Goal: Information Seeking & Learning: Learn about a topic

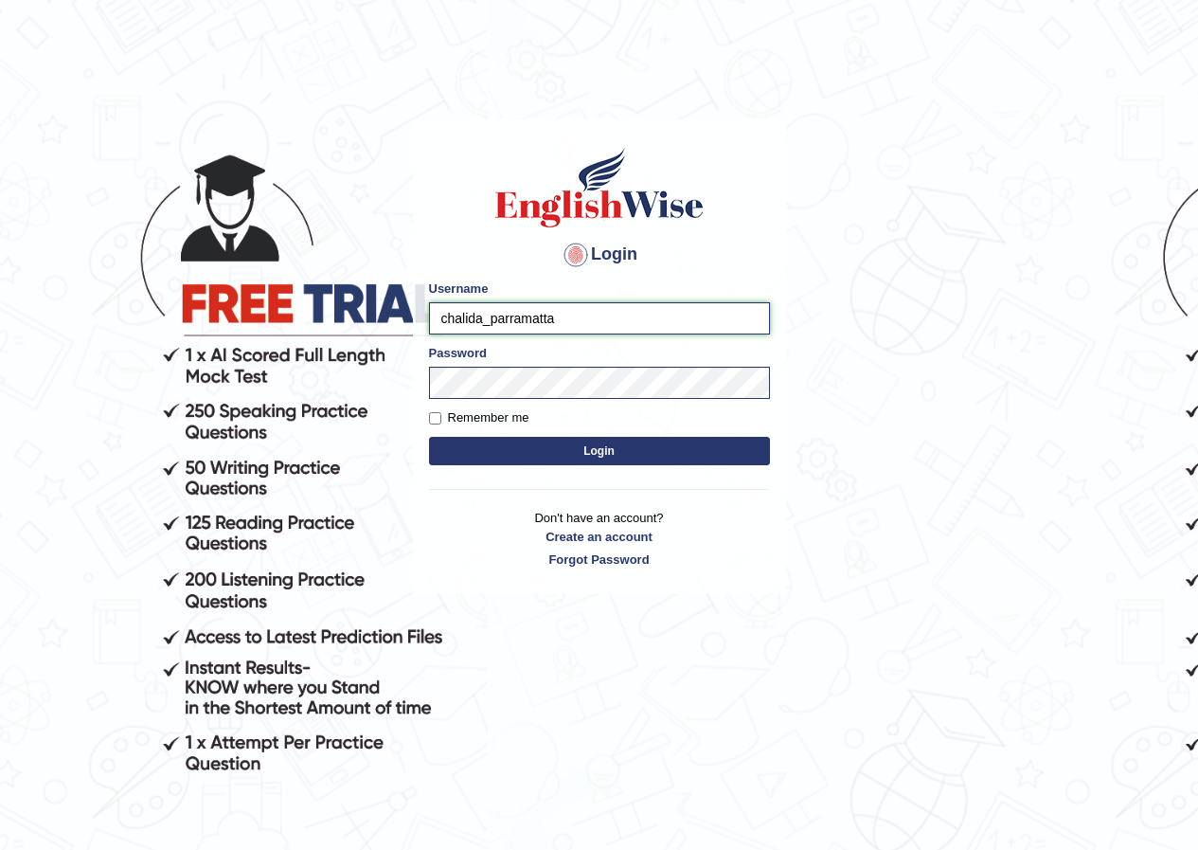
click at [547, 320] on input "chalida_parramatta" at bounding box center [599, 318] width 341 height 32
drag, startPoint x: 554, startPoint y: 317, endPoint x: 433, endPoint y: 297, distance: 122.8
click at [433, 297] on div "Username chalida_parramatta" at bounding box center [599, 306] width 341 height 55
type input "mohamedhalawa_paramatta"
click at [542, 441] on button "Login" at bounding box center [599, 451] width 341 height 28
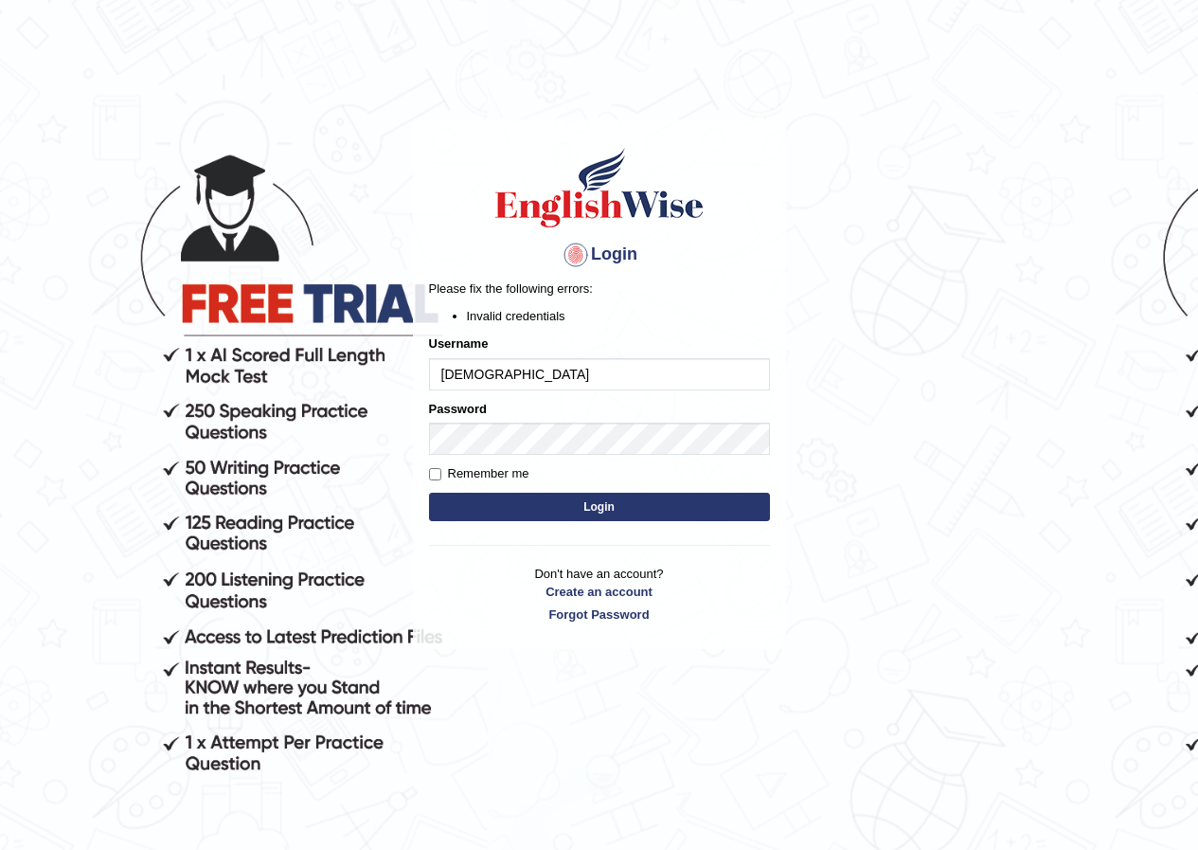
click at [485, 499] on button "Login" at bounding box center [599, 506] width 341 height 28
click at [484, 513] on button "Login" at bounding box center [599, 506] width 341 height 28
click at [569, 374] on input "mohamedhalawa_paramatta" at bounding box center [599, 374] width 341 height 32
type input "mohamedhalawa_parramatta"
click at [547, 506] on button "Login" at bounding box center [599, 506] width 341 height 28
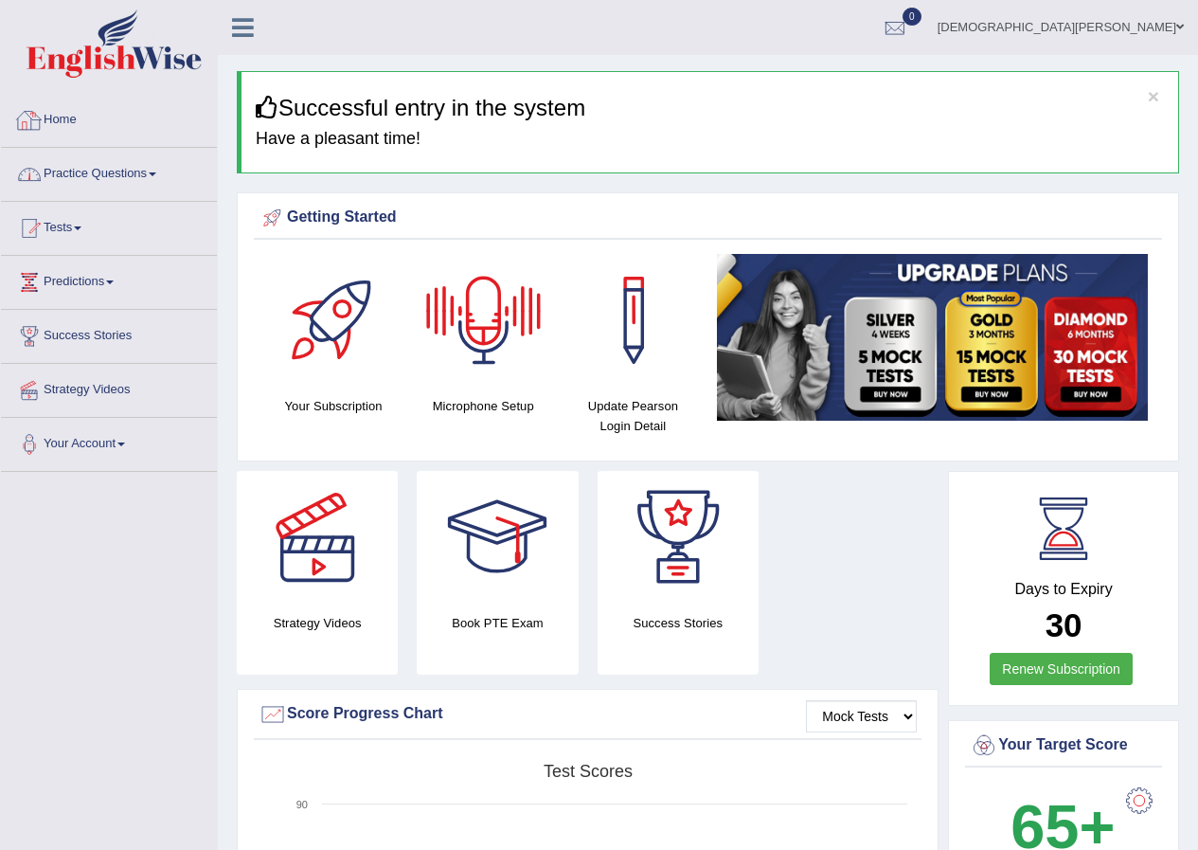
click at [131, 170] on link "Practice Questions" at bounding box center [109, 171] width 216 height 47
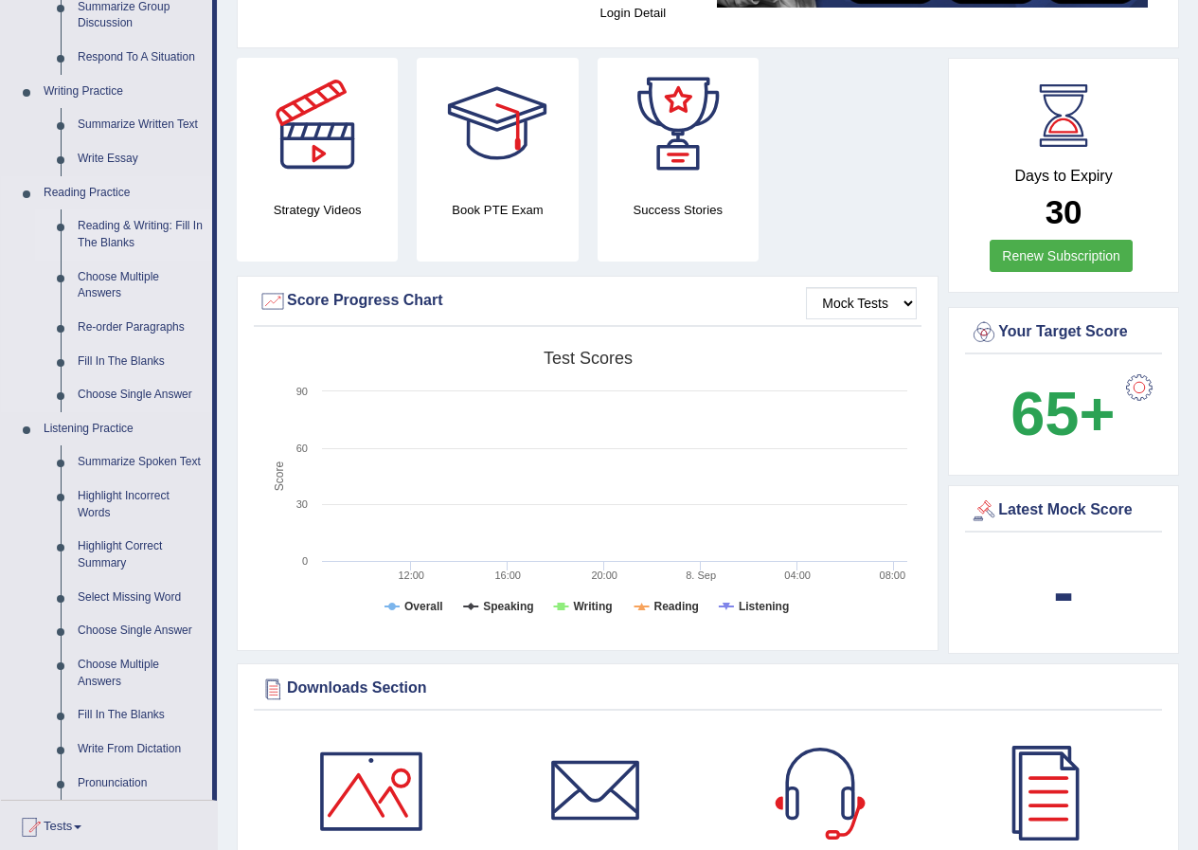
scroll to position [474, 0]
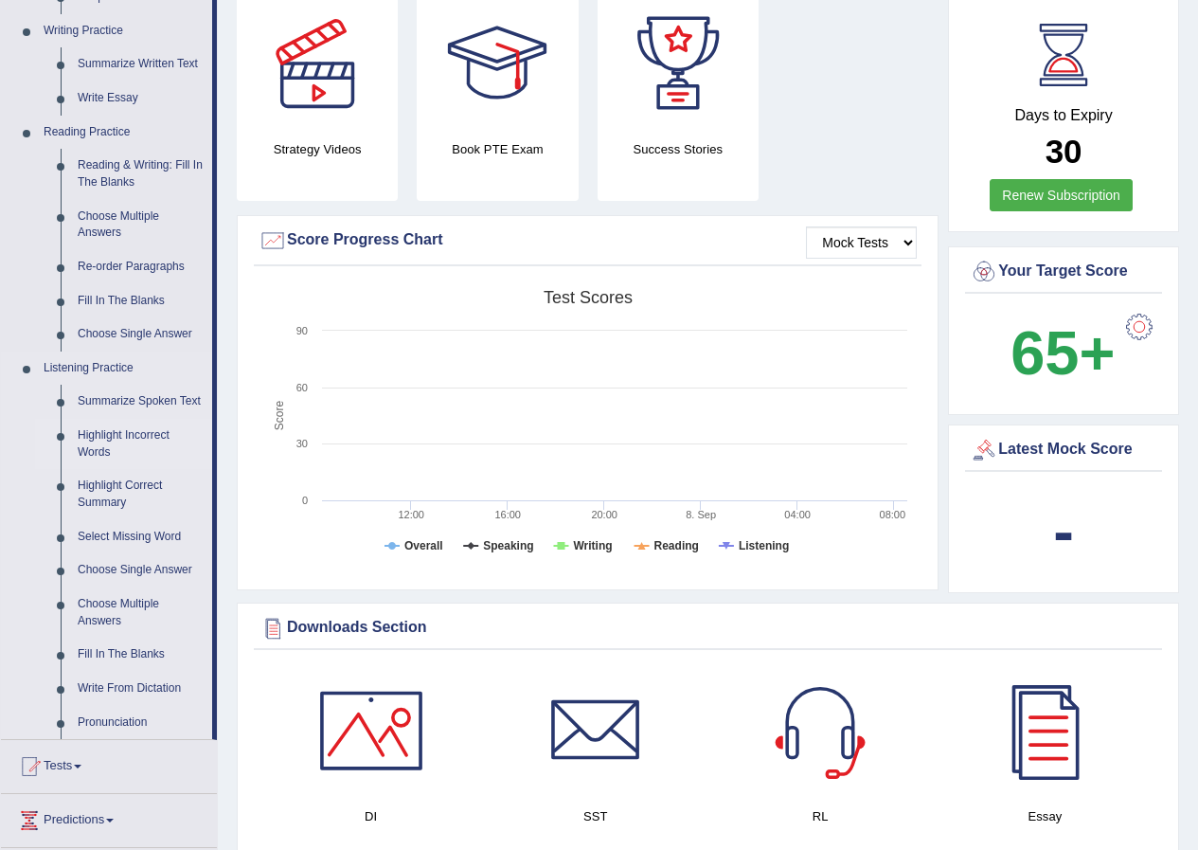
click at [115, 437] on link "Highlight Incorrect Words" at bounding box center [140, 444] width 143 height 50
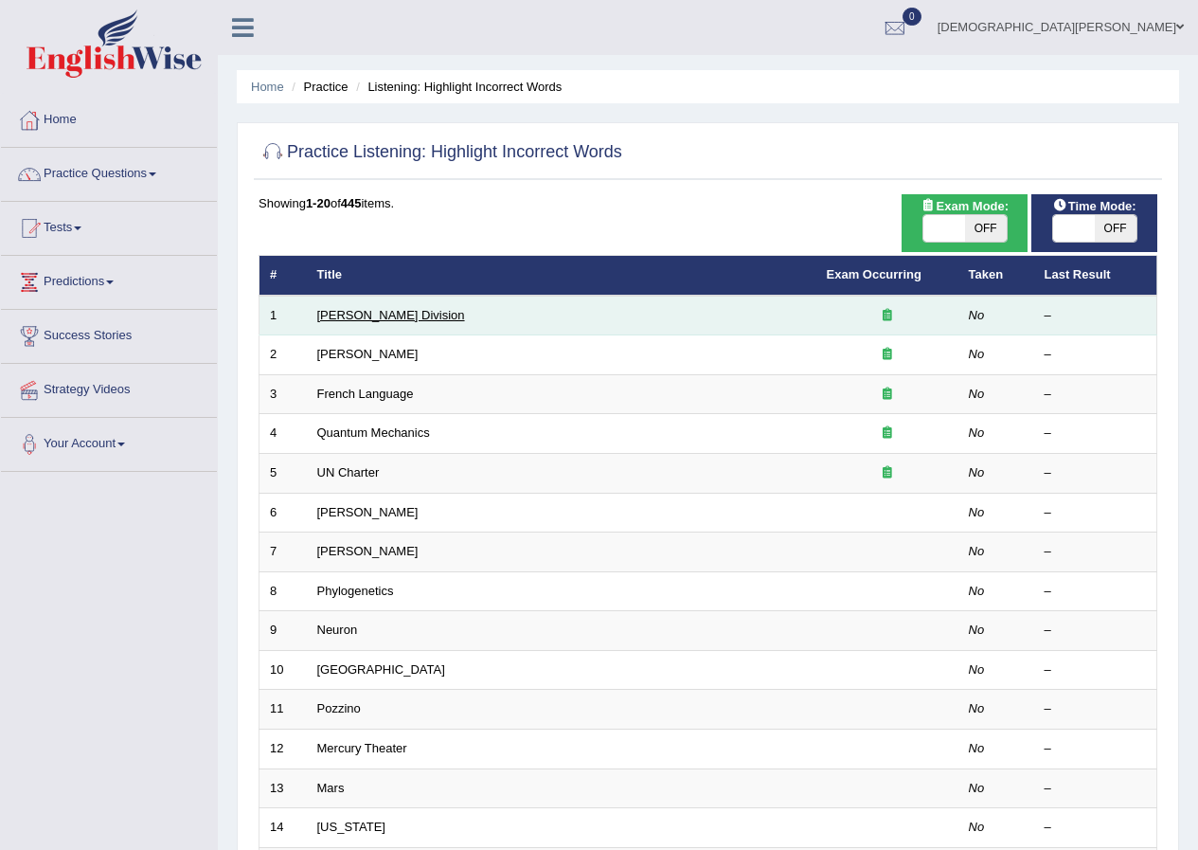
click at [341, 314] on link "[PERSON_NAME] Division" at bounding box center [391, 315] width 148 height 14
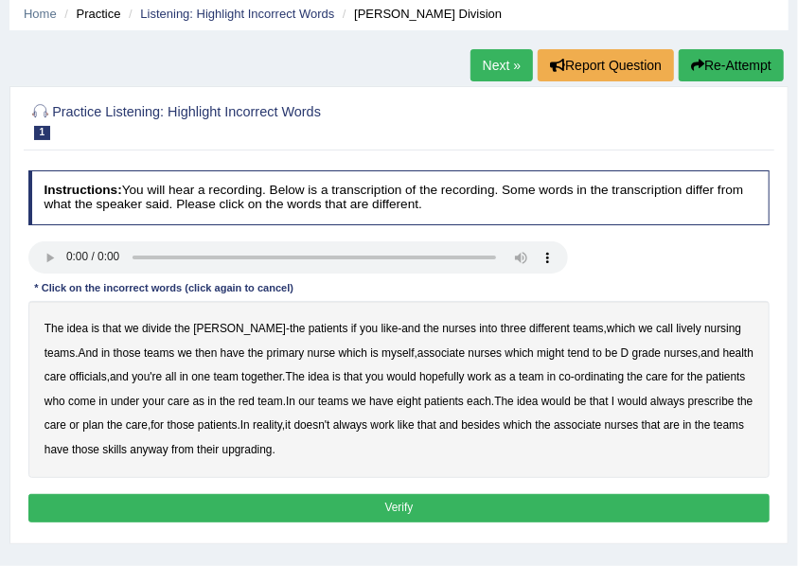
scroll to position [63, 0]
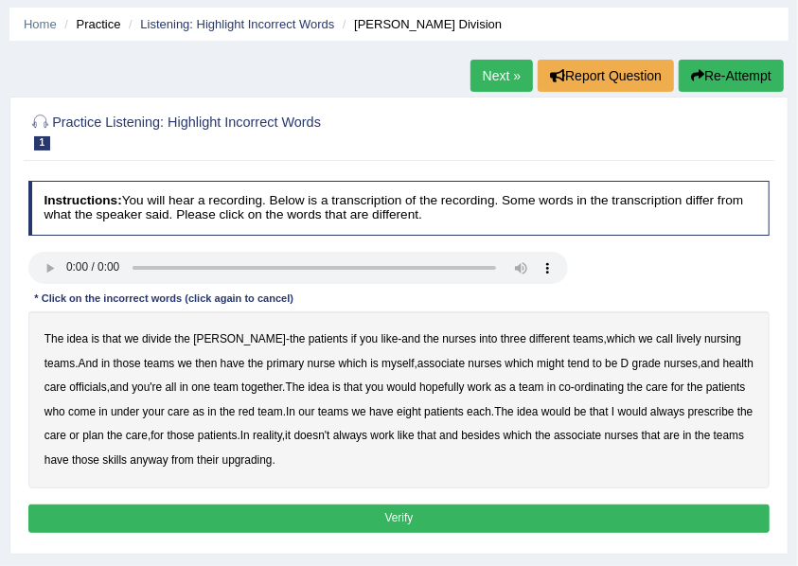
click at [676, 343] on b "lively" at bounding box center [688, 338] width 25 height 13
click at [537, 365] on b "might" at bounding box center [550, 363] width 27 height 13
click at [69, 385] on b "officials" at bounding box center [87, 387] width 37 height 13
click at [651, 411] on b "always" at bounding box center [668, 411] width 34 height 13
click at [593, 436] on b "associate" at bounding box center [577, 435] width 47 height 13
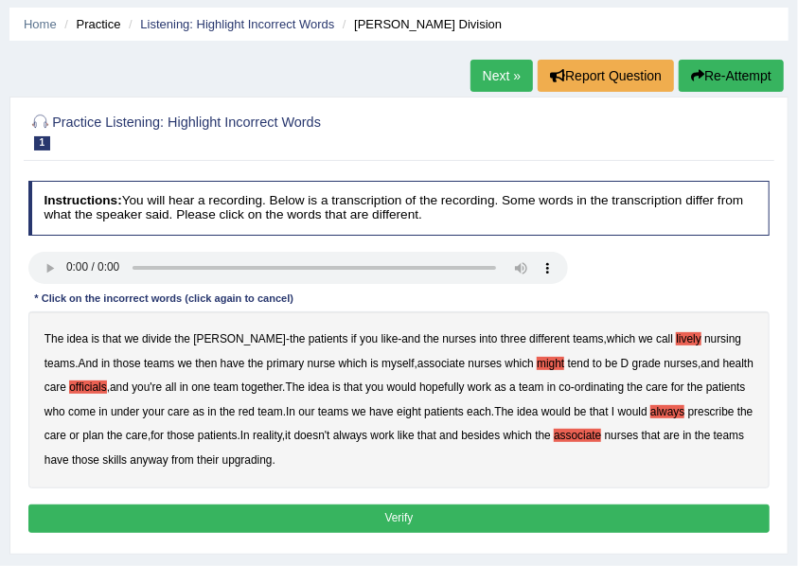
click at [573, 436] on b "associate" at bounding box center [577, 435] width 47 height 13
click at [248, 456] on b "upgrading" at bounding box center [248, 460] width 50 height 13
click at [413, 510] on button "Verify" at bounding box center [399, 518] width 742 height 27
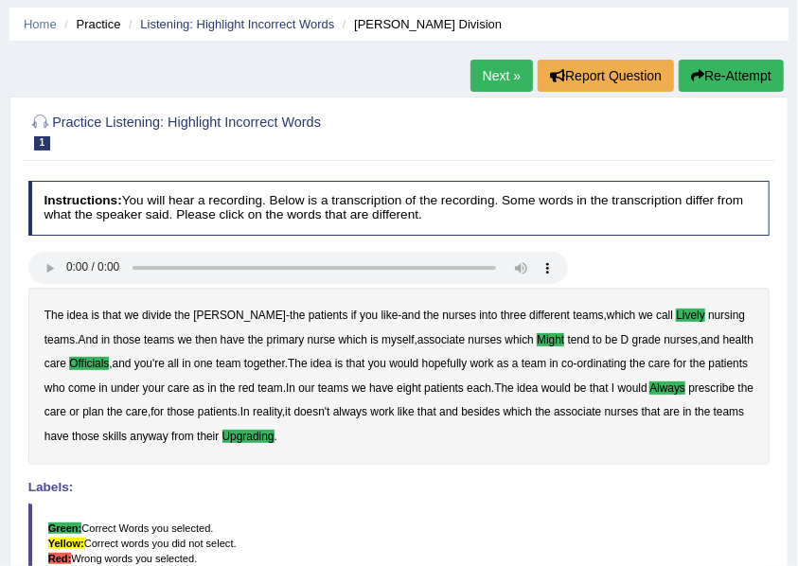
click at [484, 78] on link "Next »" at bounding box center [502, 76] width 63 height 32
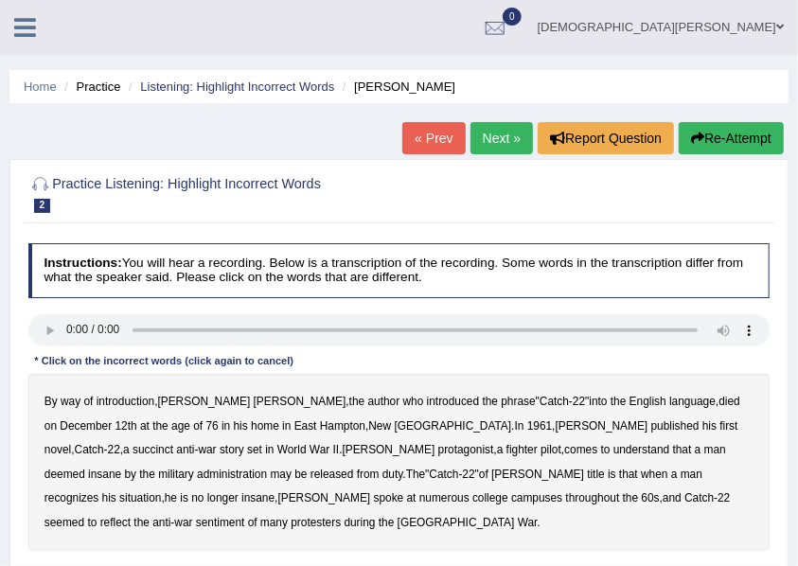
click at [173, 443] on b "succinct" at bounding box center [153, 449] width 41 height 13
click at [267, 468] on b "administration" at bounding box center [232, 474] width 70 height 13
click at [161, 492] on b "situation" at bounding box center [140, 498] width 42 height 13
click at [131, 516] on b "reflect" at bounding box center [115, 522] width 30 height 13
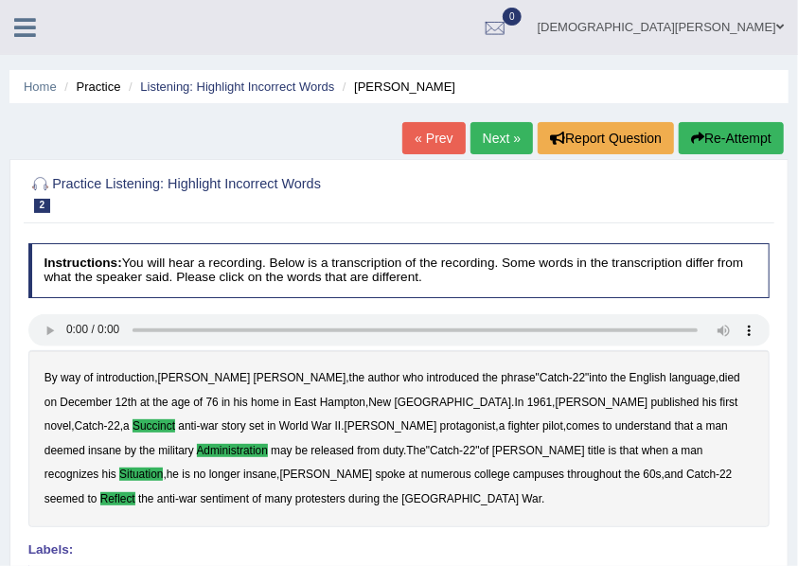
click at [489, 133] on link "Next »" at bounding box center [502, 138] width 63 height 32
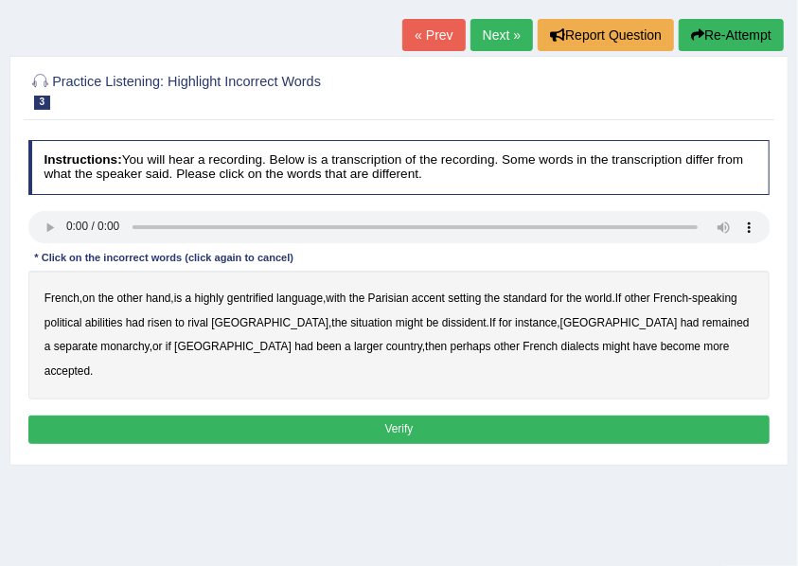
scroll to position [126, 0]
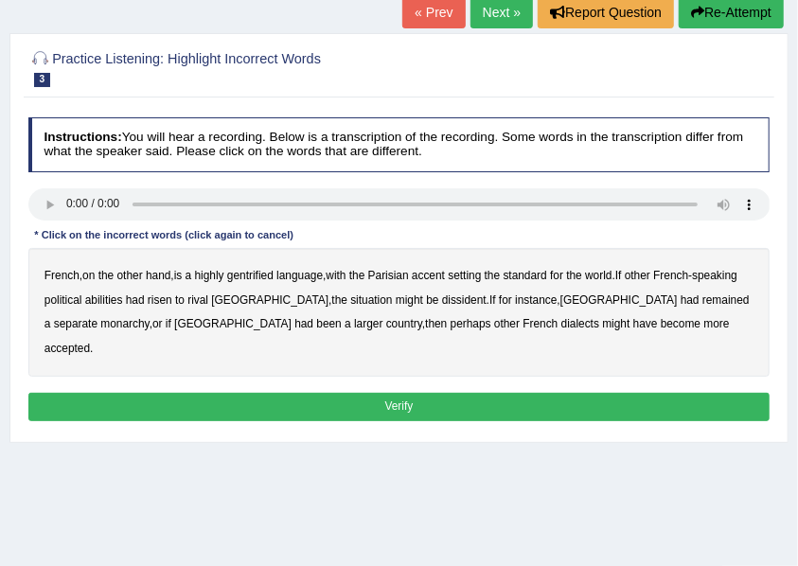
click at [250, 277] on b "gentrified" at bounding box center [250, 275] width 46 height 13
click at [106, 297] on b "abilities" at bounding box center [104, 300] width 38 height 13
click at [442, 298] on b "dissident" at bounding box center [464, 300] width 45 height 13
click at [149, 317] on b "monarchy" at bounding box center [124, 323] width 48 height 13
click at [453, 393] on button "Verify" at bounding box center [399, 406] width 742 height 27
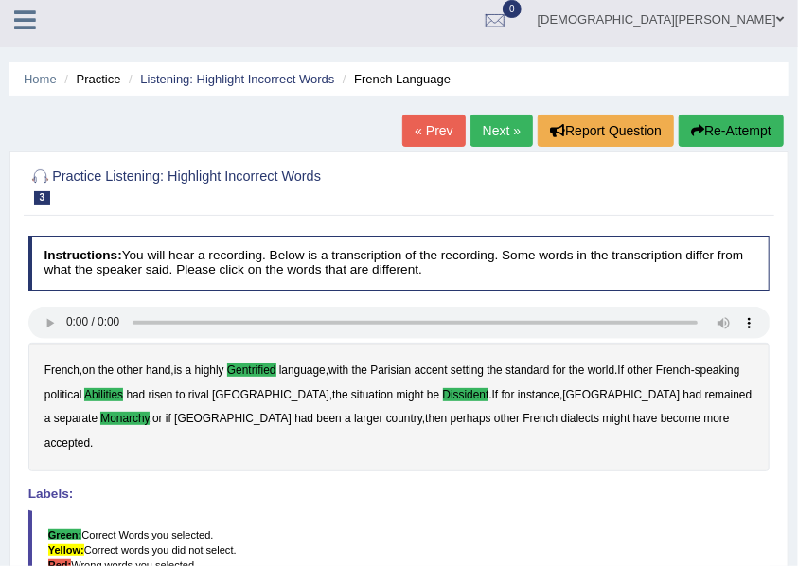
scroll to position [0, 0]
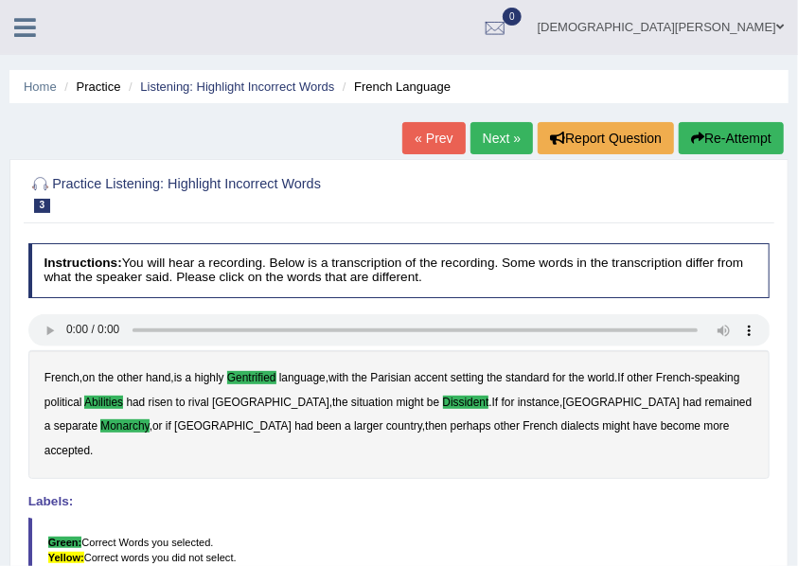
click at [488, 139] on link "Next »" at bounding box center [502, 138] width 63 height 32
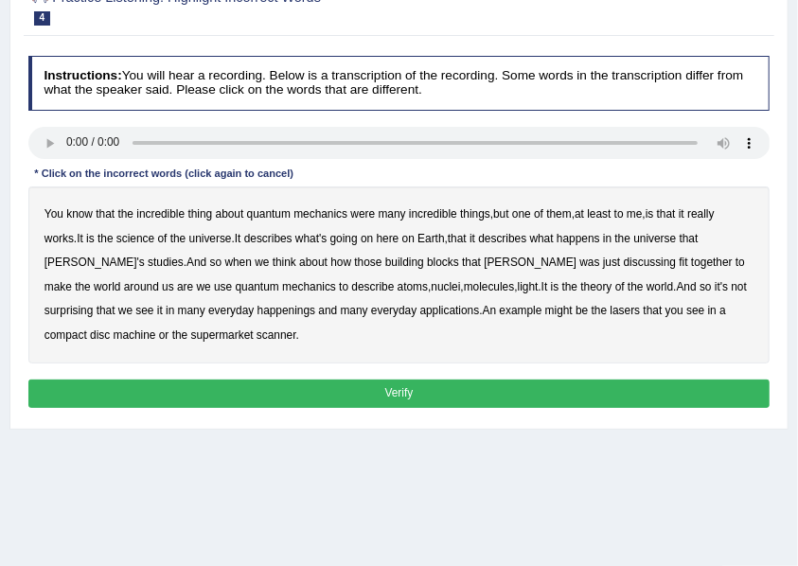
scroll to position [189, 0]
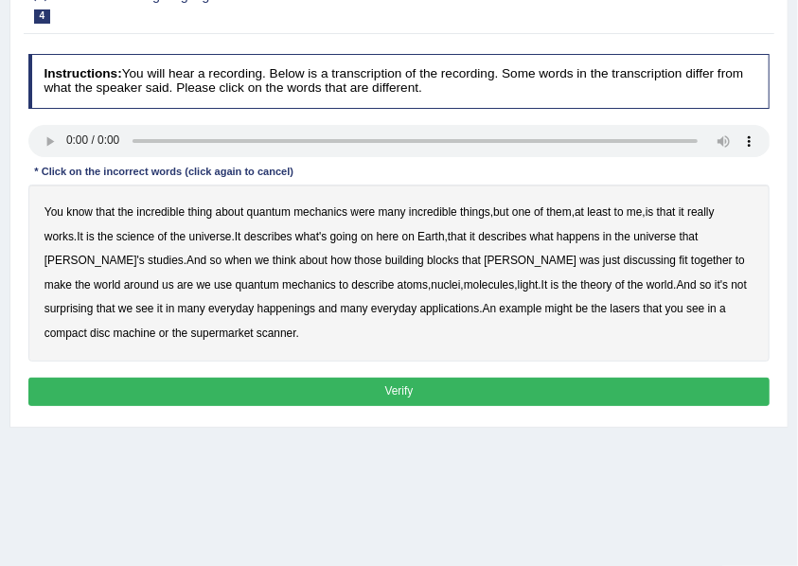
click at [139, 239] on b "science" at bounding box center [135, 236] width 38 height 13
click at [624, 260] on b "discussing" at bounding box center [650, 260] width 53 height 13
click at [258, 310] on b "happenings" at bounding box center [287, 308] width 59 height 13
click at [156, 327] on b "machine" at bounding box center [135, 333] width 43 height 13
click at [303, 395] on button "Verify" at bounding box center [399, 391] width 742 height 27
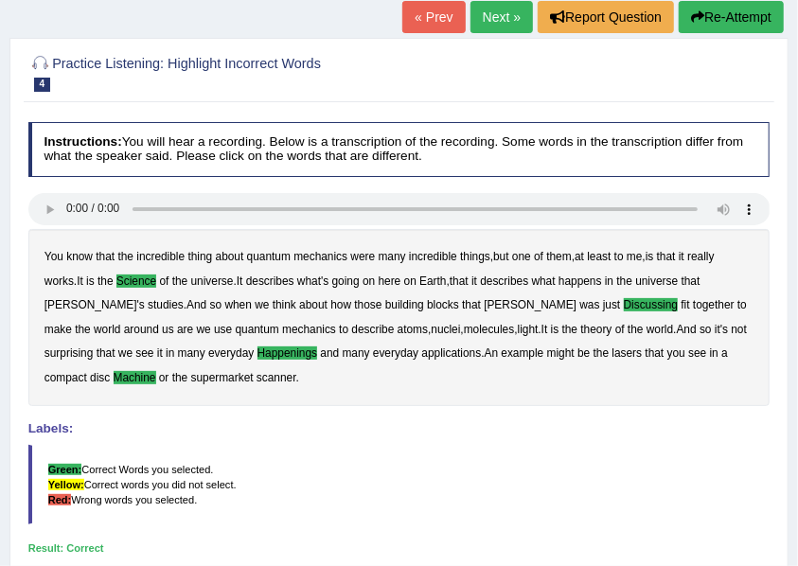
scroll to position [49, 0]
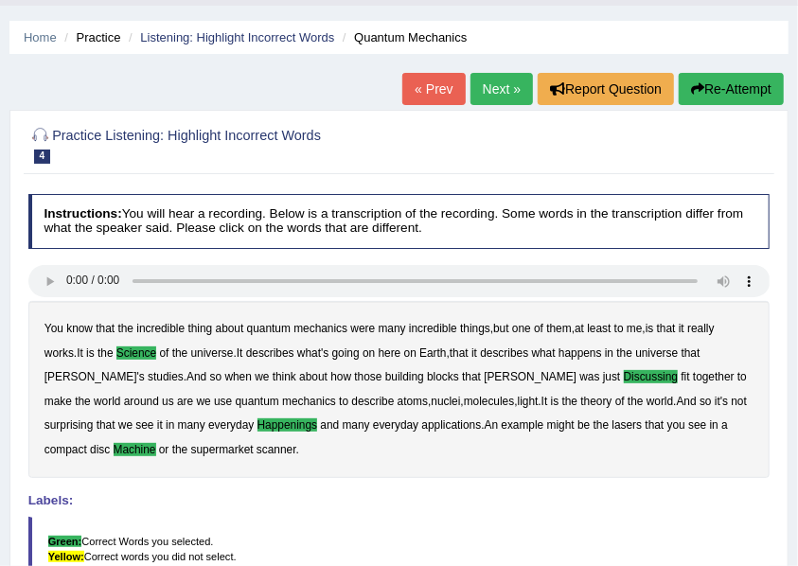
click at [474, 91] on link "Next »" at bounding box center [502, 89] width 63 height 32
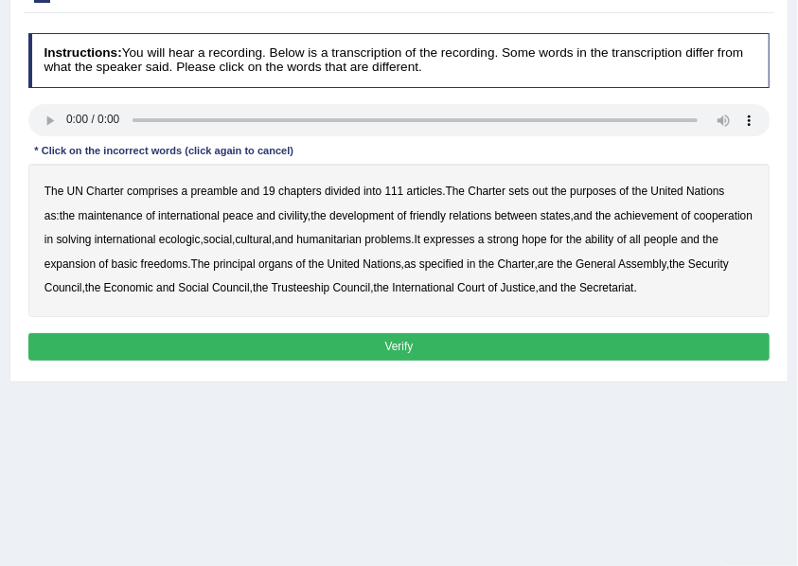
scroll to position [252, 0]
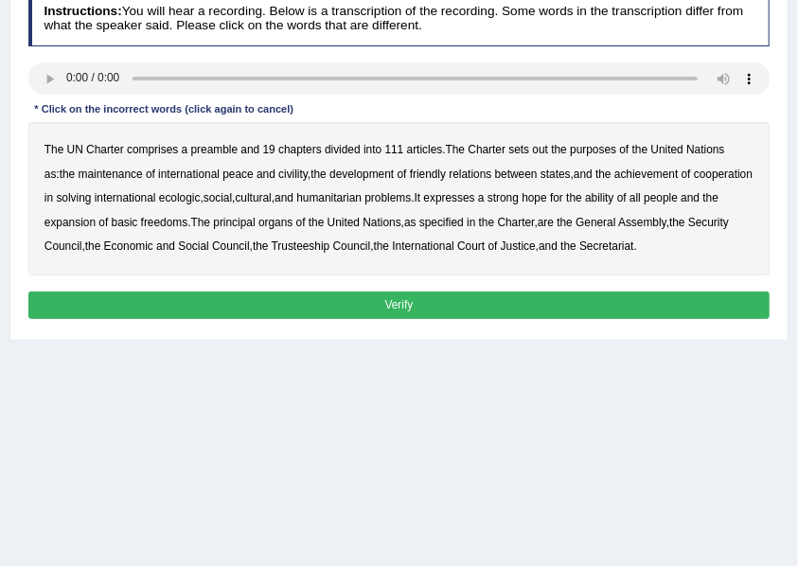
click at [539, 149] on b "out" at bounding box center [541, 149] width 16 height 13
click at [282, 173] on b "civility" at bounding box center [292, 174] width 29 height 13
click at [171, 195] on b "ecologic" at bounding box center [180, 197] width 42 height 13
click at [614, 197] on b "ability" at bounding box center [599, 197] width 28 height 13
click at [316, 300] on button "Verify" at bounding box center [399, 305] width 742 height 27
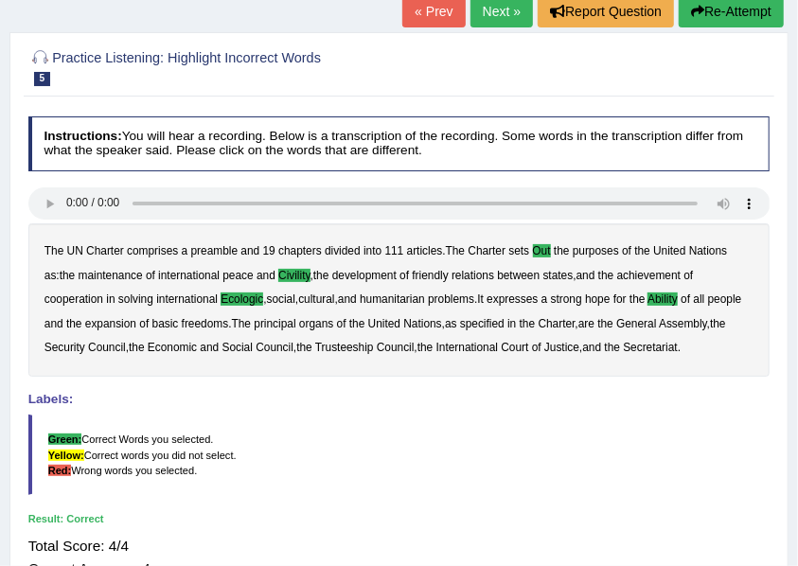
scroll to position [0, 0]
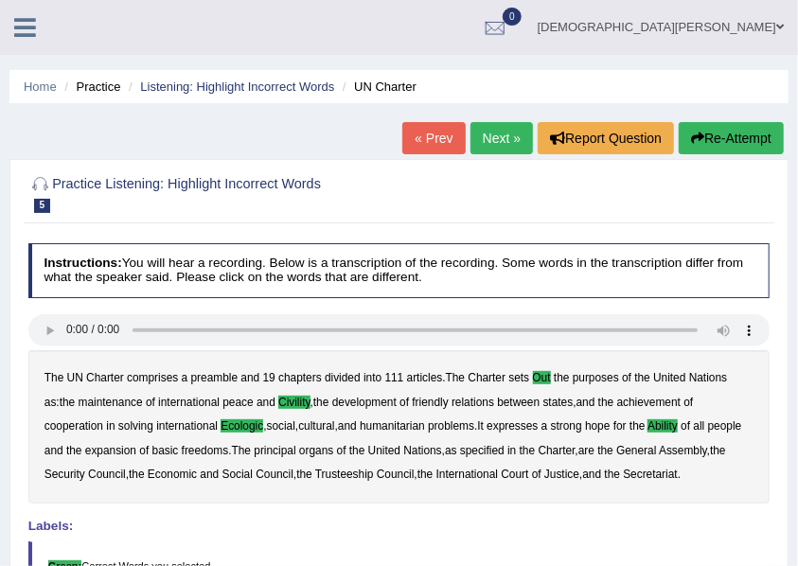
click at [477, 137] on link "Next »" at bounding box center [502, 138] width 63 height 32
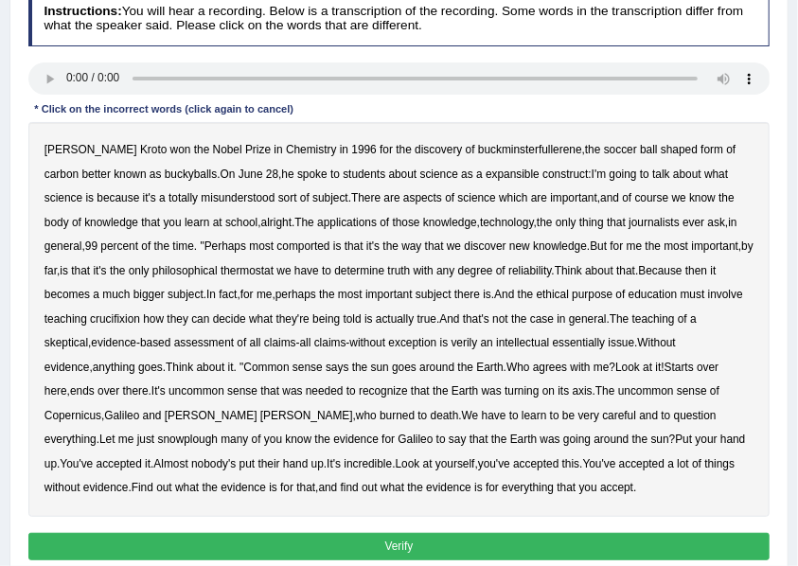
scroll to position [315, 0]
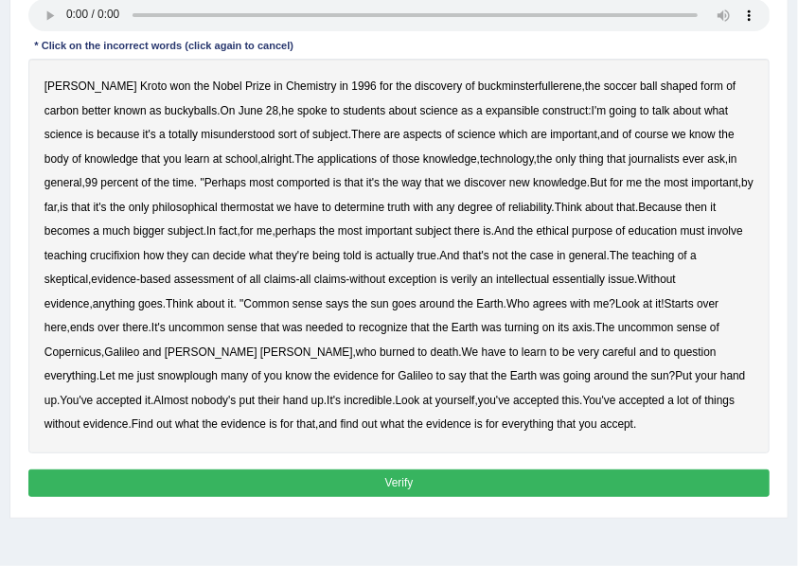
click at [486, 108] on b "expansible" at bounding box center [513, 110] width 54 height 13
click at [308, 182] on b "comported" at bounding box center [303, 182] width 53 height 13
click at [268, 205] on b "thermostat" at bounding box center [247, 207] width 53 height 13
click at [140, 252] on b "crucifixion" at bounding box center [115, 255] width 50 height 13
click at [470, 277] on b "verily" at bounding box center [465, 279] width 27 height 13
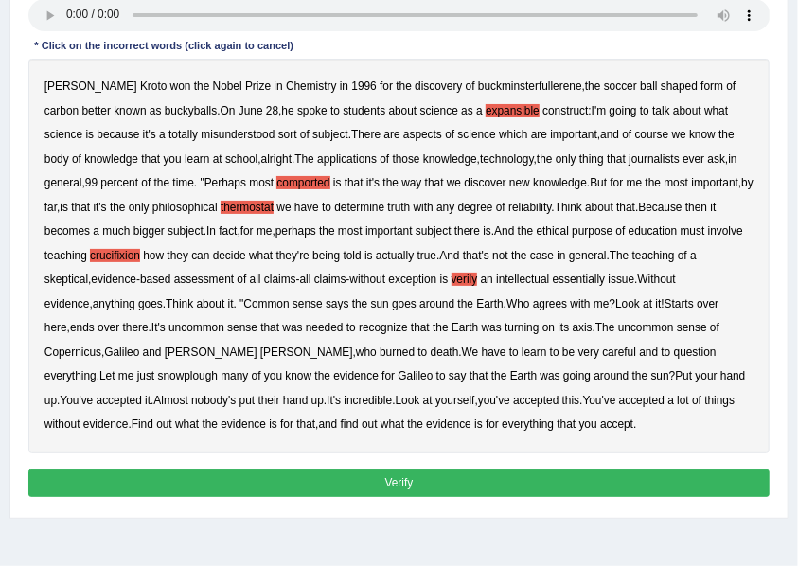
click at [218, 369] on b "snowplough" at bounding box center [188, 375] width 60 height 13
click at [402, 474] on button "Verify" at bounding box center [399, 483] width 742 height 27
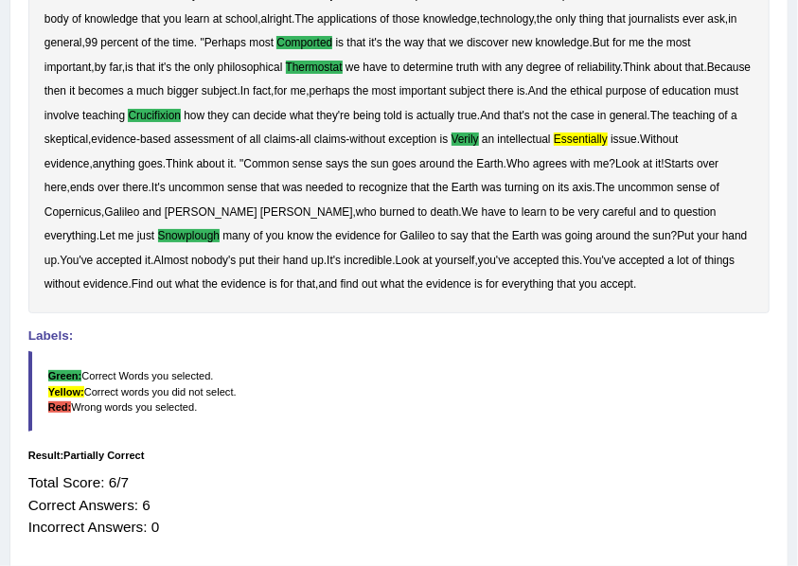
scroll to position [502, 0]
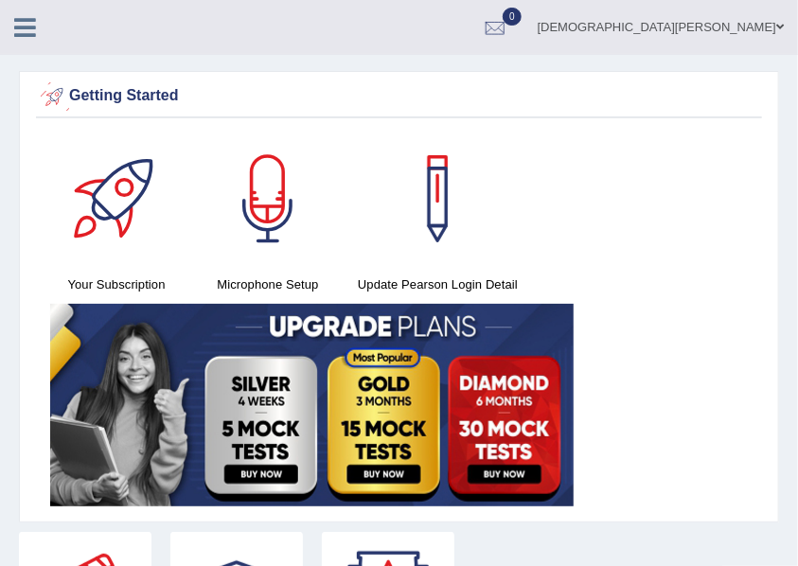
click at [21, 28] on icon at bounding box center [25, 27] width 22 height 25
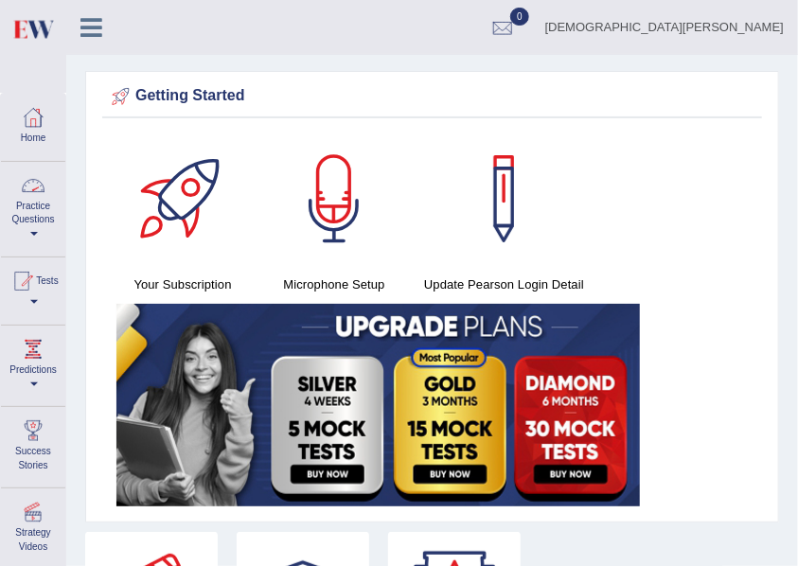
click at [27, 190] on div at bounding box center [33, 185] width 28 height 28
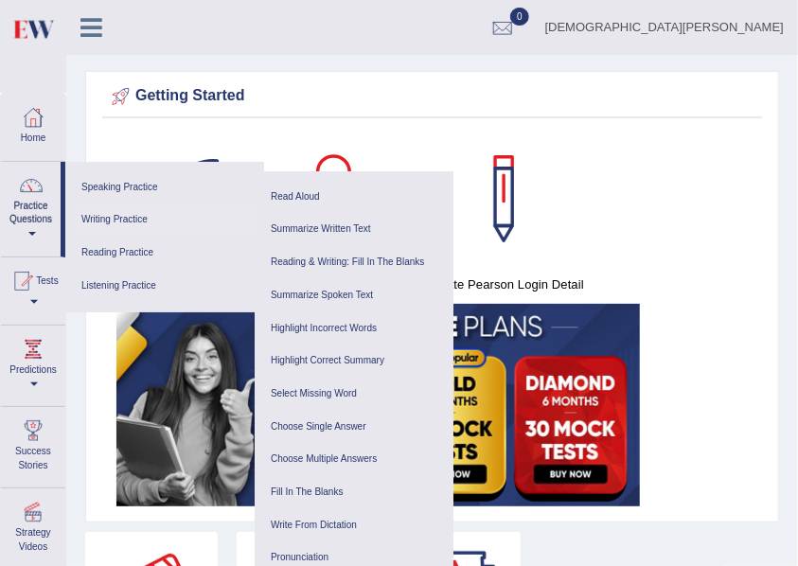
click at [128, 220] on link "Writing Practice" at bounding box center [165, 220] width 180 height 33
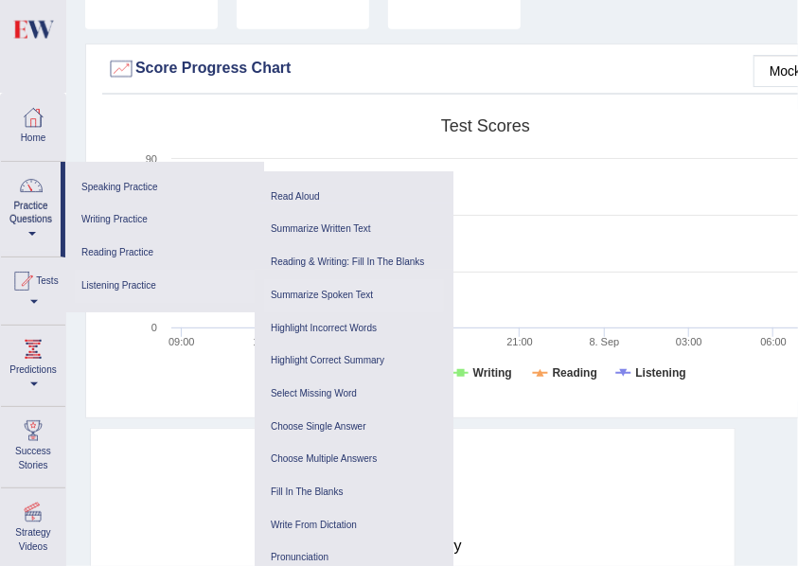
scroll to position [820, 0]
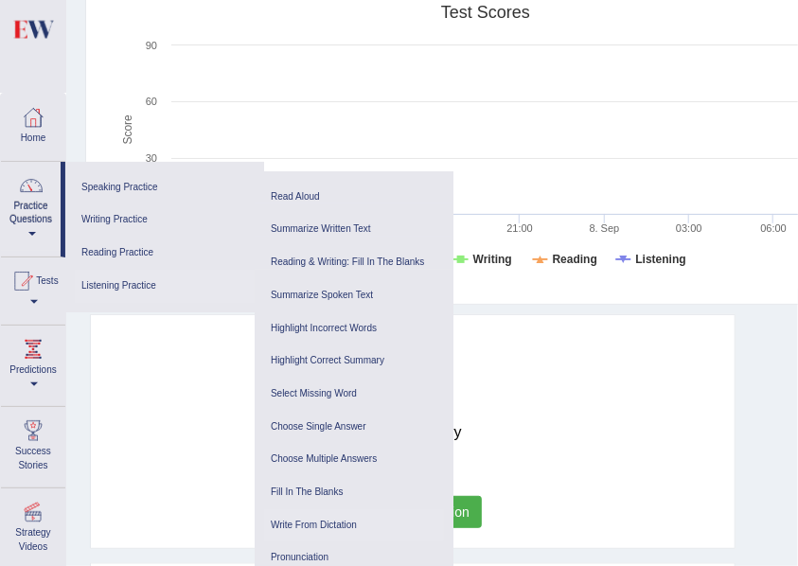
click at [357, 528] on link "Write From Dictation" at bounding box center [354, 526] width 180 height 33
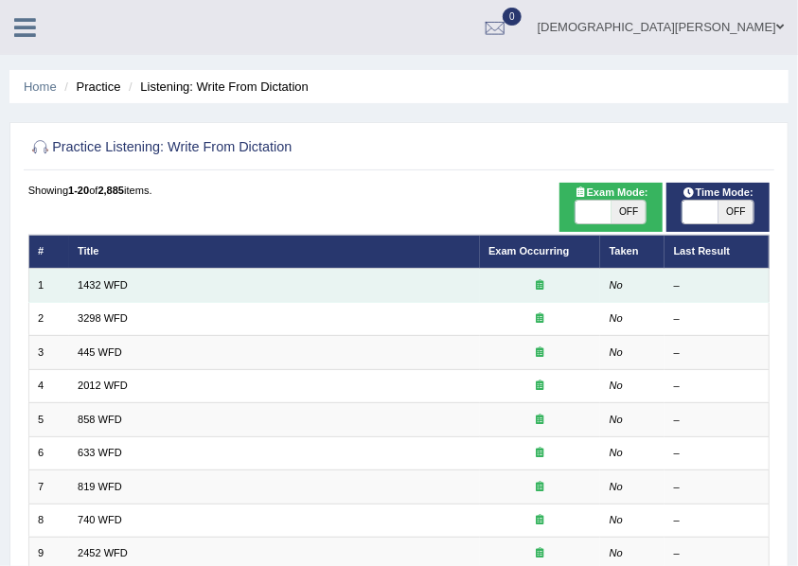
click at [170, 286] on td "1432 WFD" at bounding box center [274, 285] width 411 height 33
click at [92, 286] on link "1432 WFD" at bounding box center [103, 284] width 50 height 11
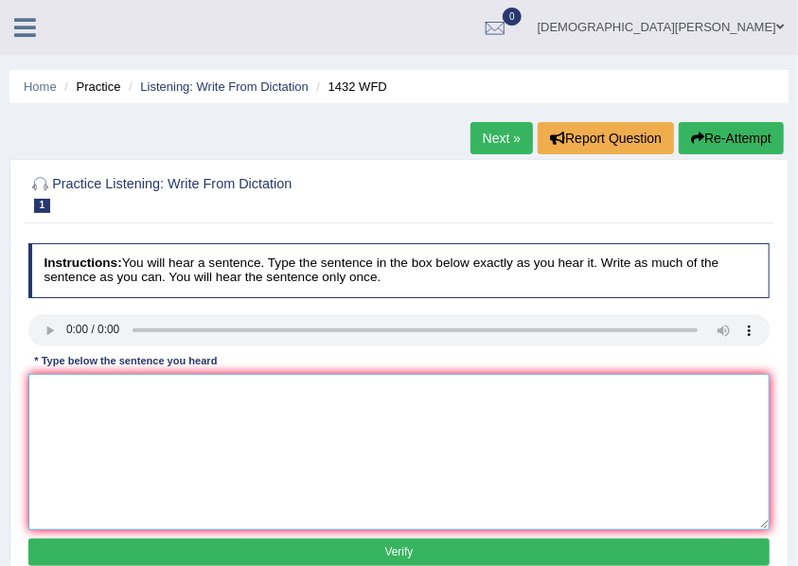
drag, startPoint x: 146, startPoint y: 413, endPoint x: 171, endPoint y: 402, distance: 28.0
click at [147, 413] on textarea at bounding box center [399, 452] width 742 height 156
type textarea "m"
type textarea "More physical activity is beneficial to your health."
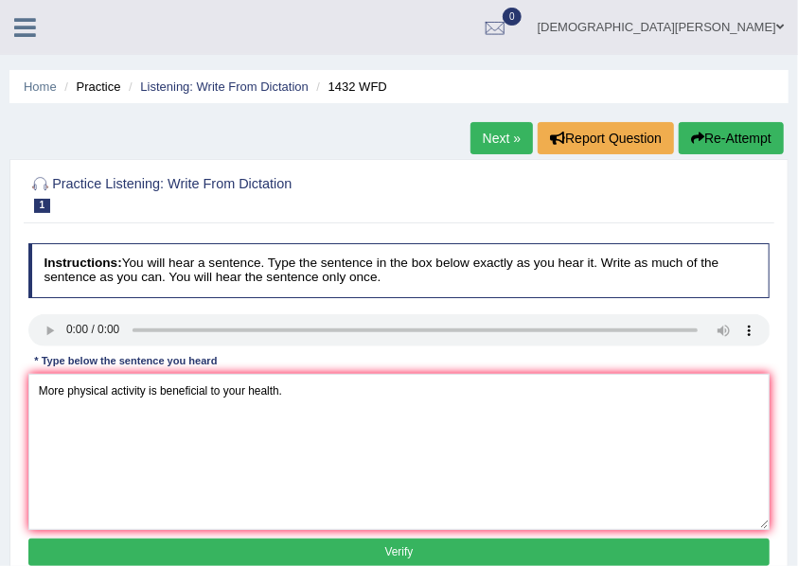
click at [474, 559] on button "Verify" at bounding box center [399, 552] width 742 height 27
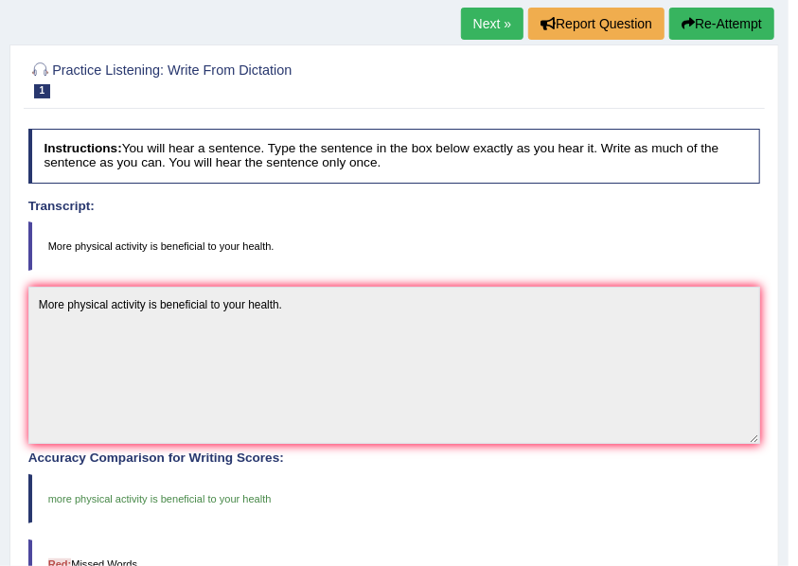
scroll to position [70, 0]
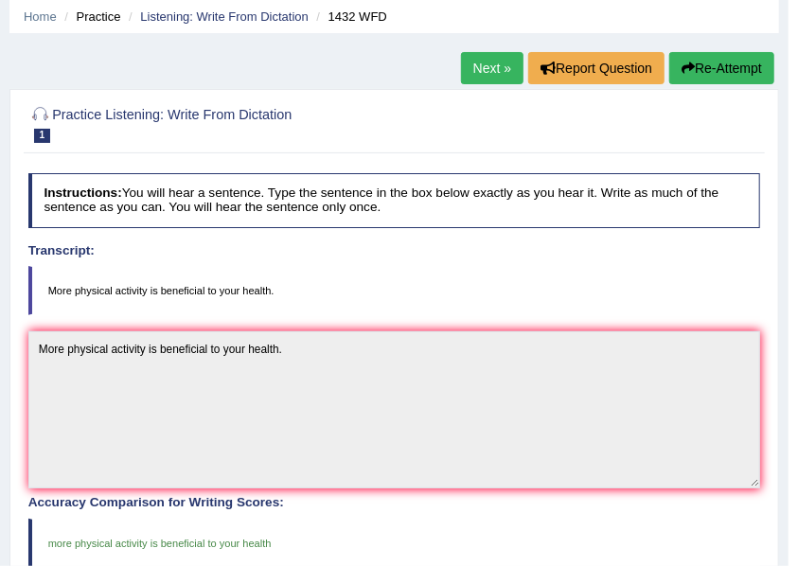
click at [474, 68] on link "Next »" at bounding box center [492, 68] width 63 height 32
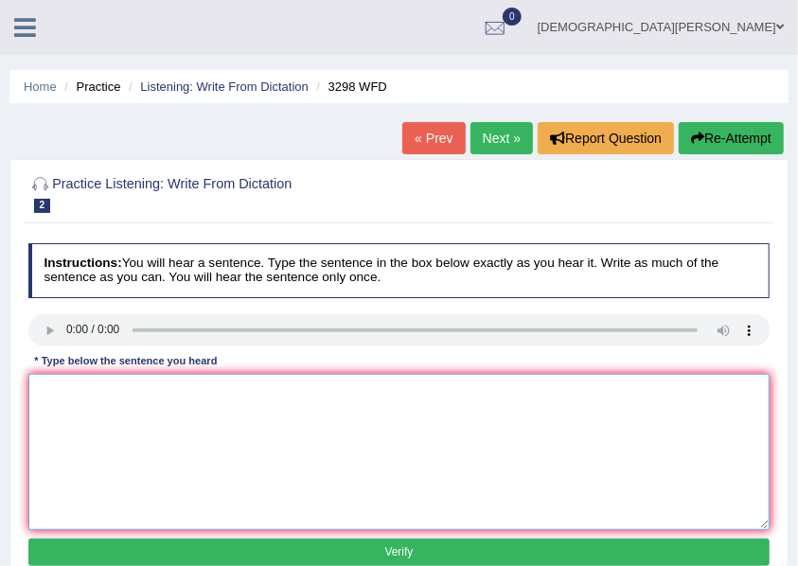
click at [105, 382] on textarea at bounding box center [399, 452] width 742 height 156
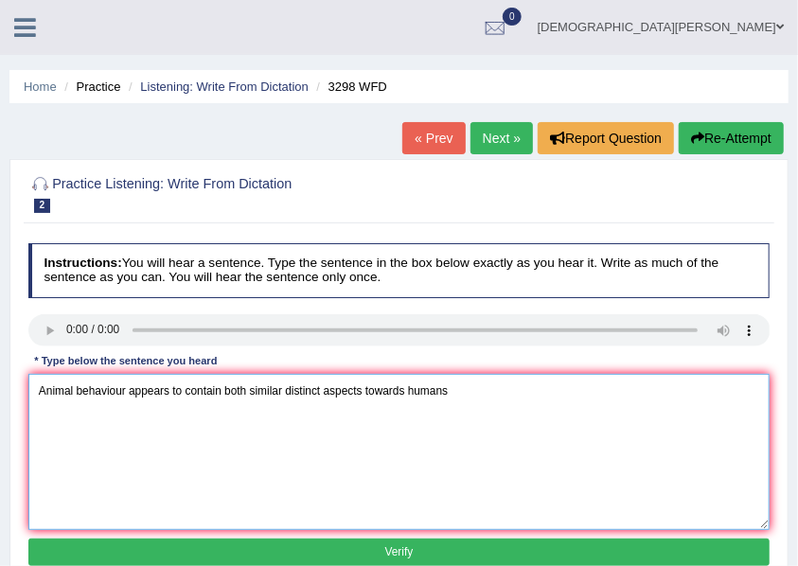
click at [409, 390] on textarea "Animal behaviour appears to contain both similar distinct aspects towards humans" at bounding box center [399, 452] width 742 height 156
click at [449, 391] on textarea "Animal behaviour appears to contain both similar distinct aspects towards humans" at bounding box center [399, 452] width 742 height 156
type textarea "Animal behaviour appears to contain both similar distinct aspects towards human…"
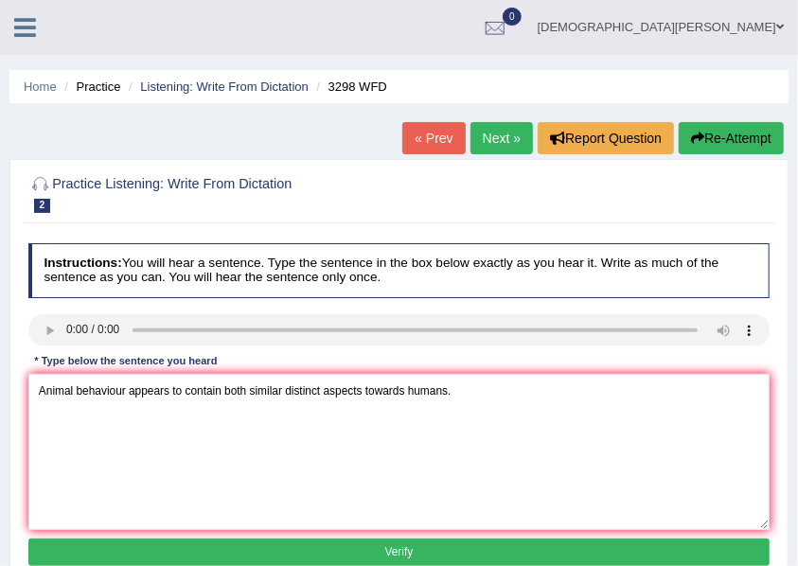
click at [420, 553] on button "Verify" at bounding box center [399, 552] width 742 height 27
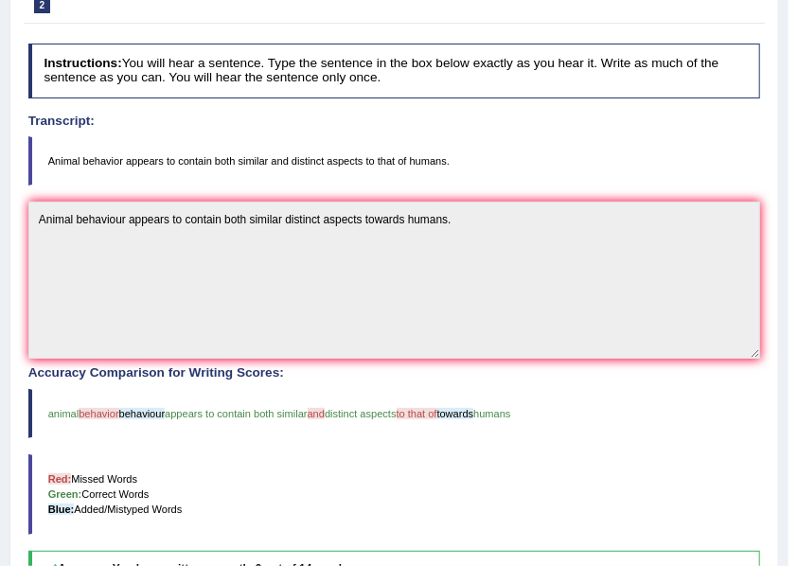
scroll to position [197, 0]
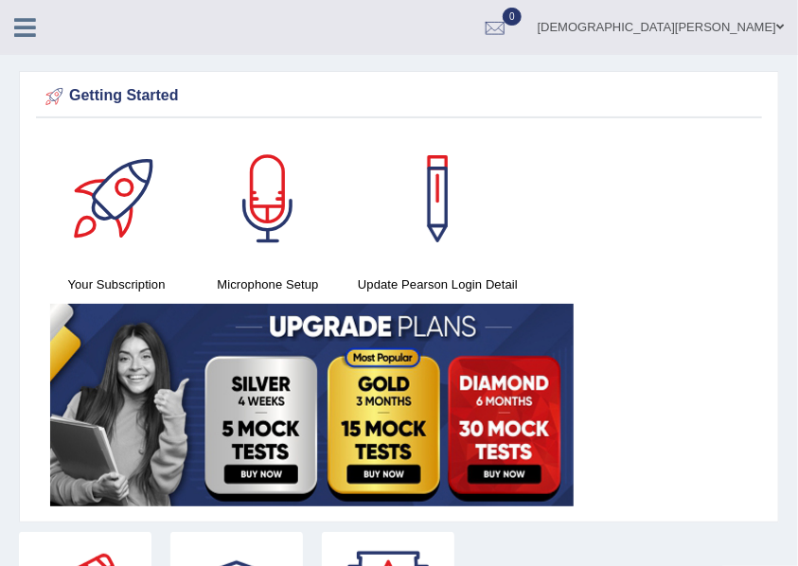
click at [33, 24] on icon at bounding box center [25, 27] width 22 height 25
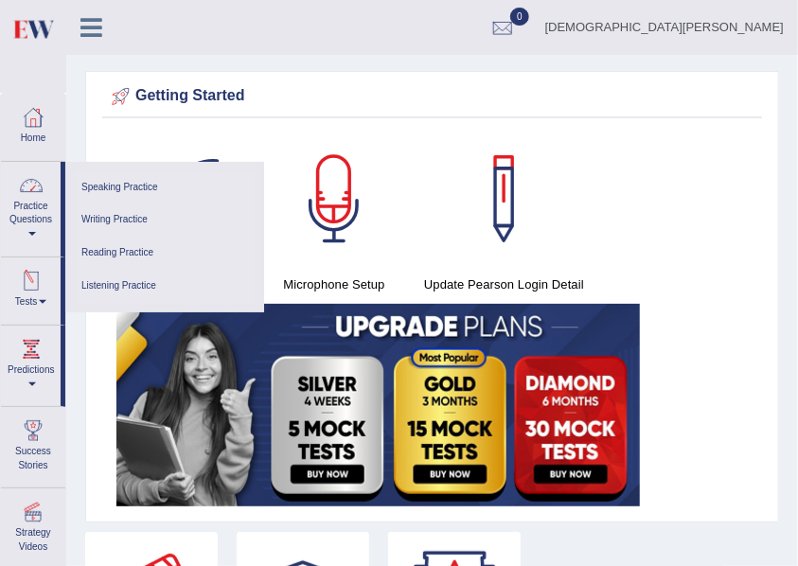
click at [35, 205] on link "Practice Questions" at bounding box center [31, 206] width 60 height 89
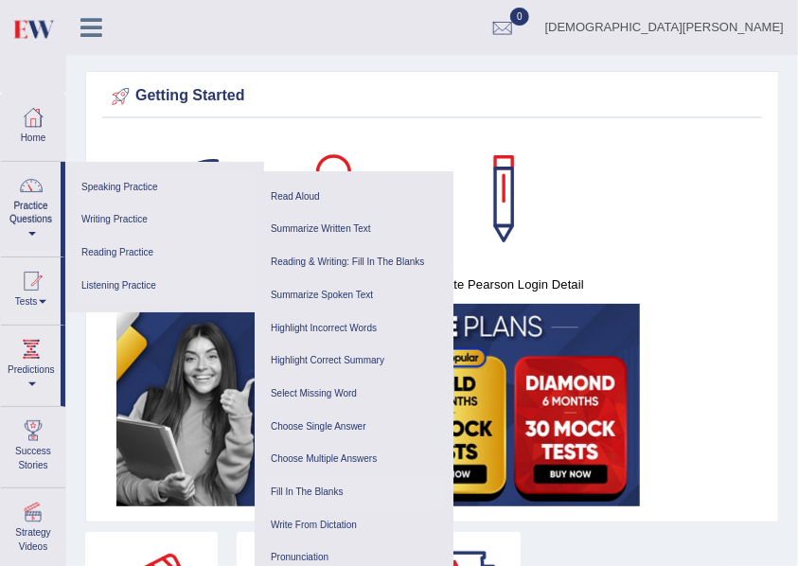
click at [297, 494] on link "Fill In The Blanks" at bounding box center [354, 492] width 180 height 33
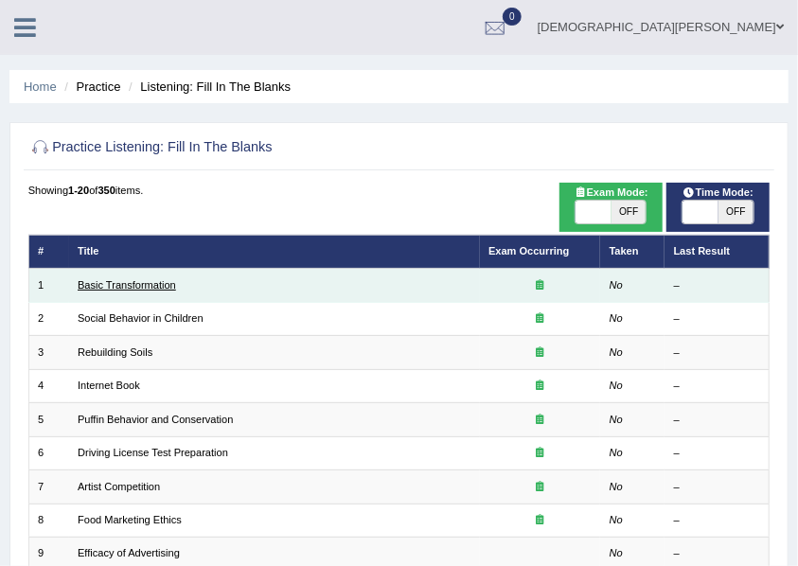
click at [125, 282] on link "Basic Transformation" at bounding box center [127, 284] width 98 height 11
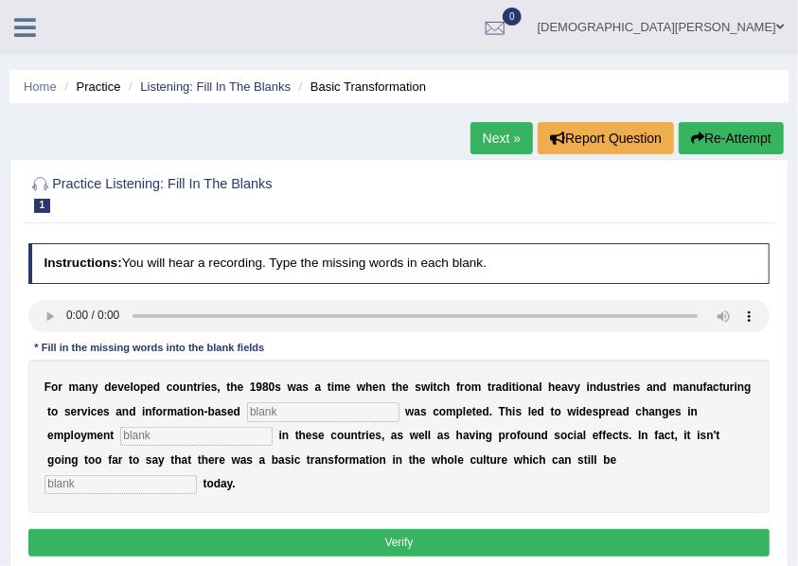
click at [123, 486] on input "text" at bounding box center [121, 484] width 152 height 19
type input "observed"
click at [258, 411] on input "text" at bounding box center [323, 411] width 152 height 19
type input "enterprise"
click at [164, 434] on input "text" at bounding box center [196, 436] width 152 height 19
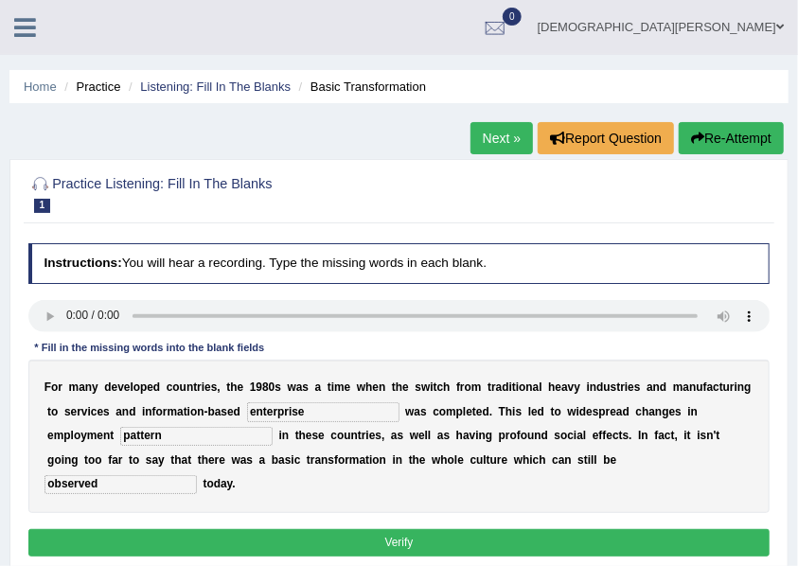
type input "pattern"
click at [350, 544] on button "Verify" at bounding box center [399, 542] width 742 height 27
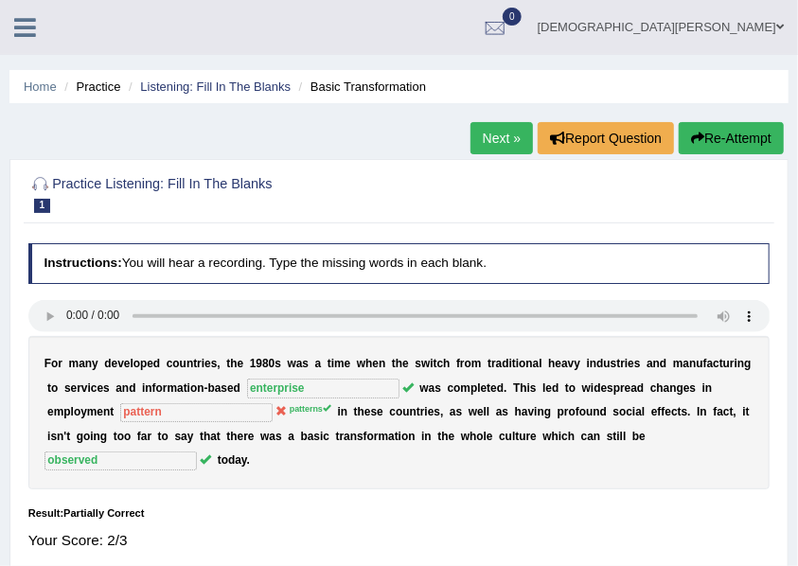
click at [487, 131] on link "Next »" at bounding box center [502, 138] width 63 height 32
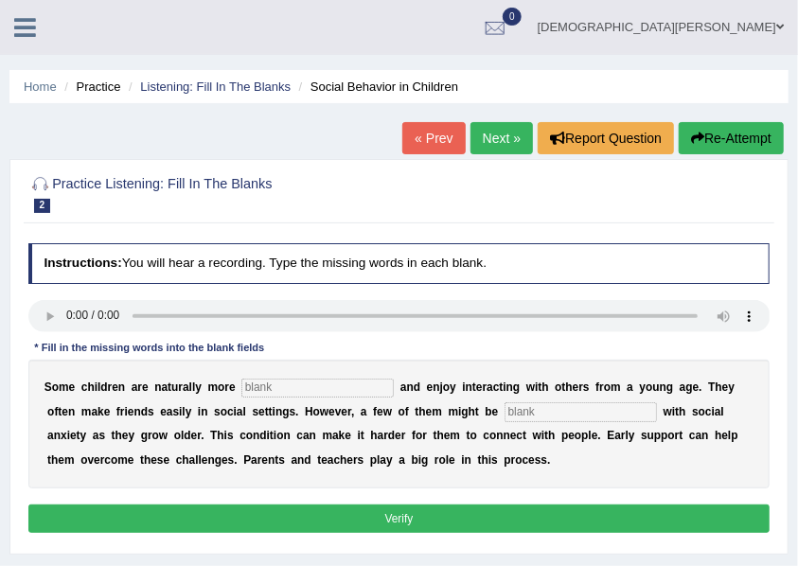
click at [258, 390] on input "text" at bounding box center [317, 388] width 152 height 19
type input "sociable"
click at [525, 409] on input "text" at bounding box center [581, 411] width 152 height 19
type input "diagnosed"
click at [481, 508] on button "Verify" at bounding box center [399, 518] width 742 height 27
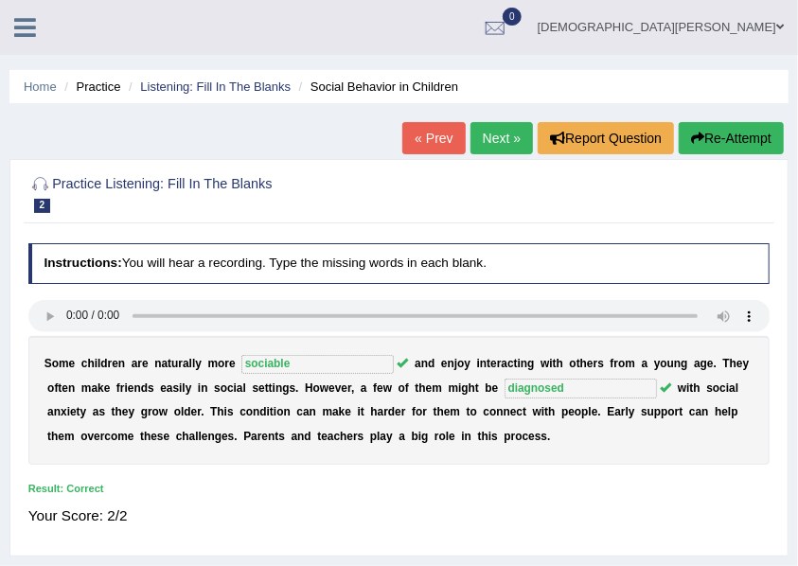
click at [495, 144] on link "Next »" at bounding box center [502, 138] width 63 height 32
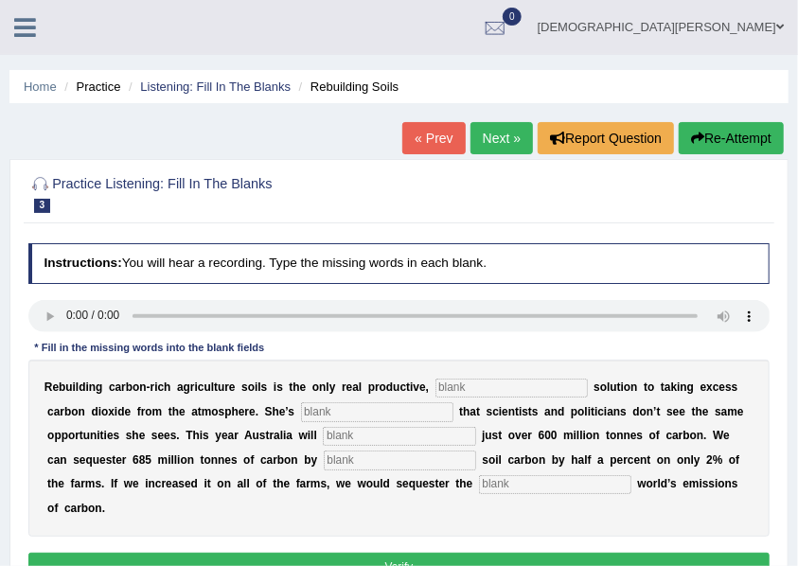
click at [514, 488] on input "text" at bounding box center [555, 484] width 152 height 19
type input "whole"
click at [350, 458] on input "text" at bounding box center [400, 460] width 152 height 19
type input "increasing"
click at [353, 435] on input "text" at bounding box center [399, 436] width 152 height 19
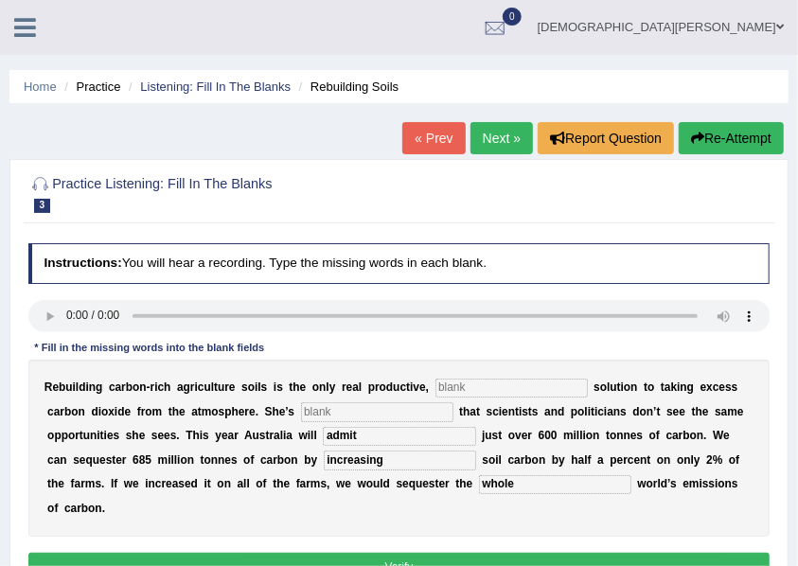
type input "admit"
click at [365, 409] on input "text" at bounding box center [377, 411] width 152 height 19
type input "furstrated"
click at [443, 388] on input "text" at bounding box center [512, 388] width 152 height 19
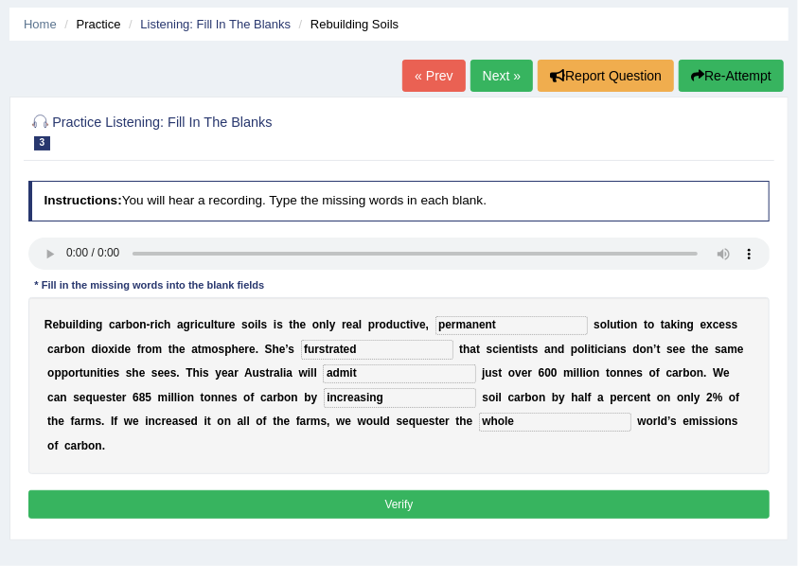
scroll to position [126, 0]
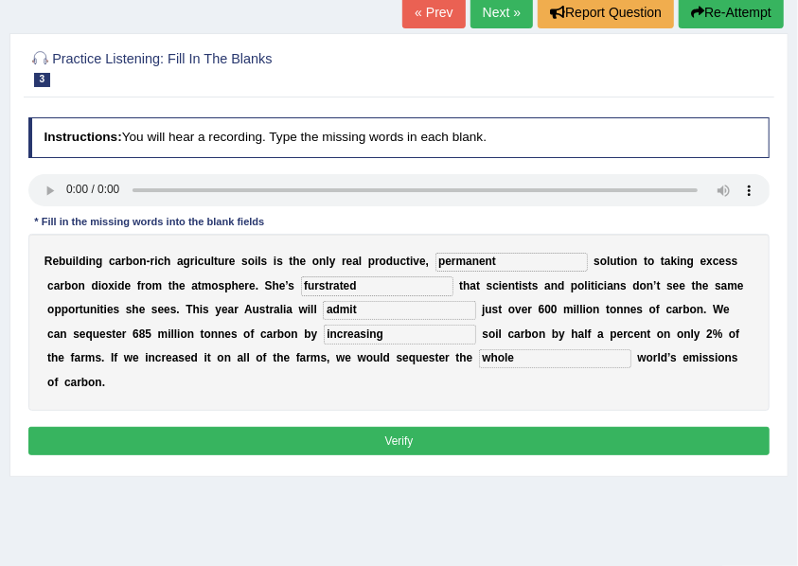
type input "permanent"
click at [464, 435] on button "Verify" at bounding box center [399, 440] width 742 height 27
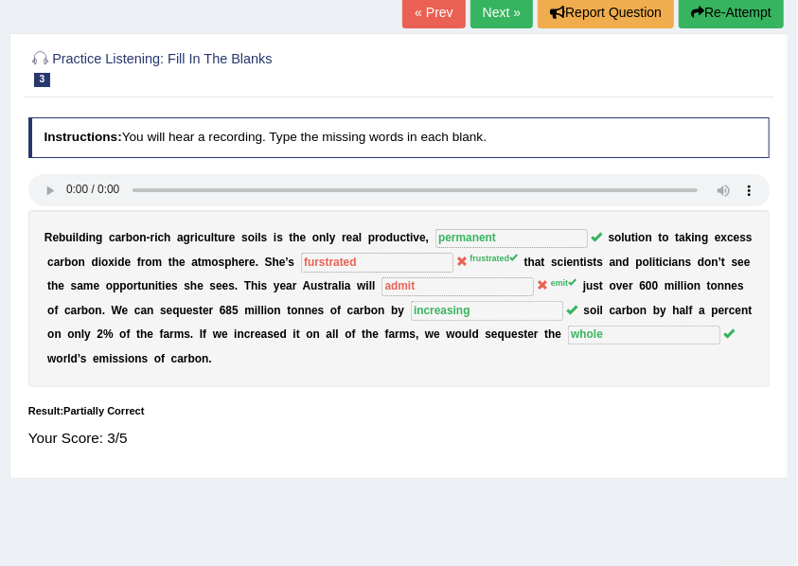
click at [496, 9] on link "Next »" at bounding box center [502, 12] width 63 height 32
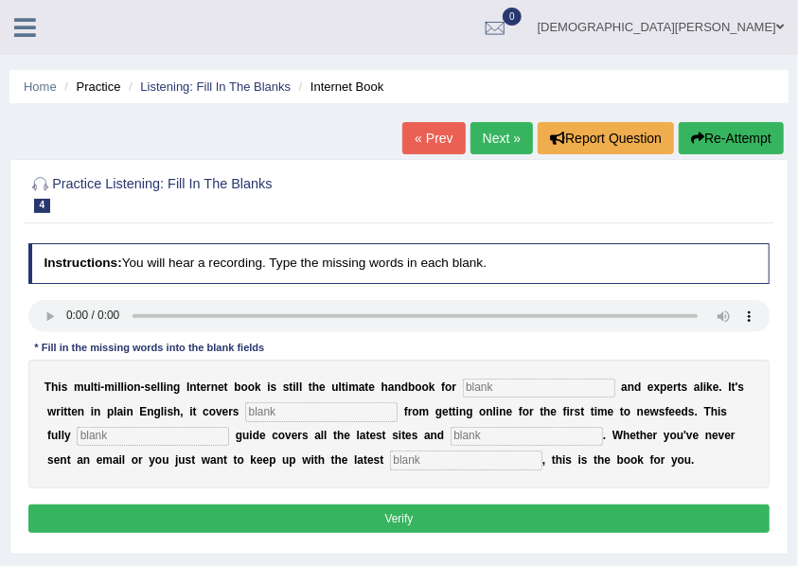
click at [489, 386] on input "text" at bounding box center [539, 388] width 152 height 19
click at [491, 389] on input "novales" at bounding box center [539, 388] width 152 height 19
type input "novles"
click at [328, 410] on input "text" at bounding box center [321, 411] width 152 height 19
type input "everything"
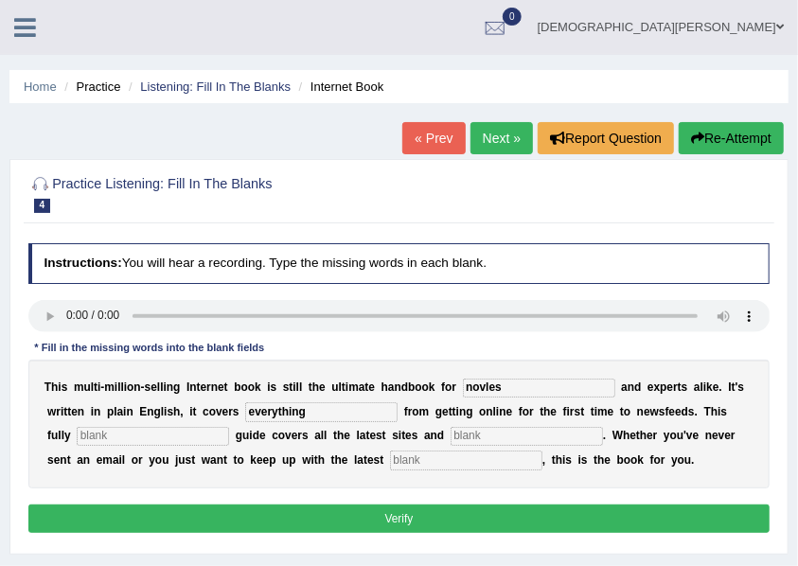
click at [163, 438] on input "text" at bounding box center [153, 436] width 152 height 19
type input "revised"
click at [508, 438] on input "text" at bounding box center [527, 436] width 152 height 19
type input "cases"
click at [444, 463] on input "text" at bounding box center [466, 460] width 152 height 19
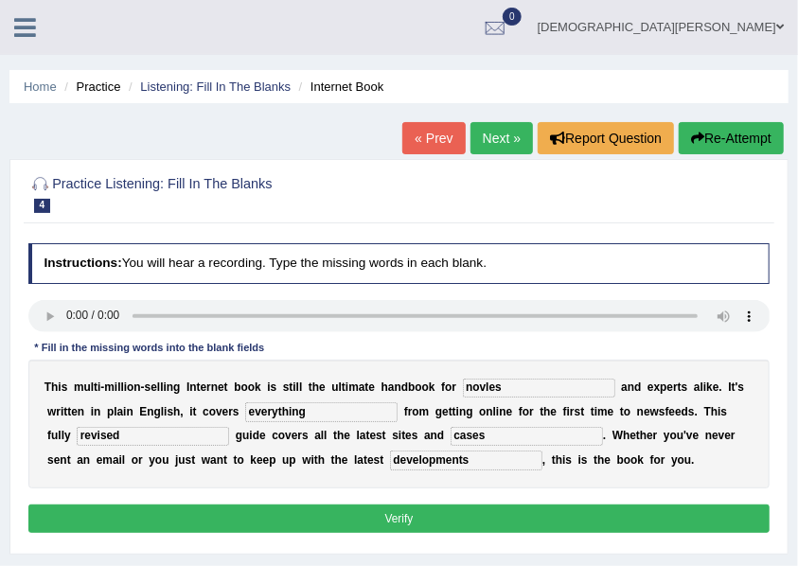
type input "developments"
click at [492, 517] on button "Verify" at bounding box center [399, 518] width 742 height 27
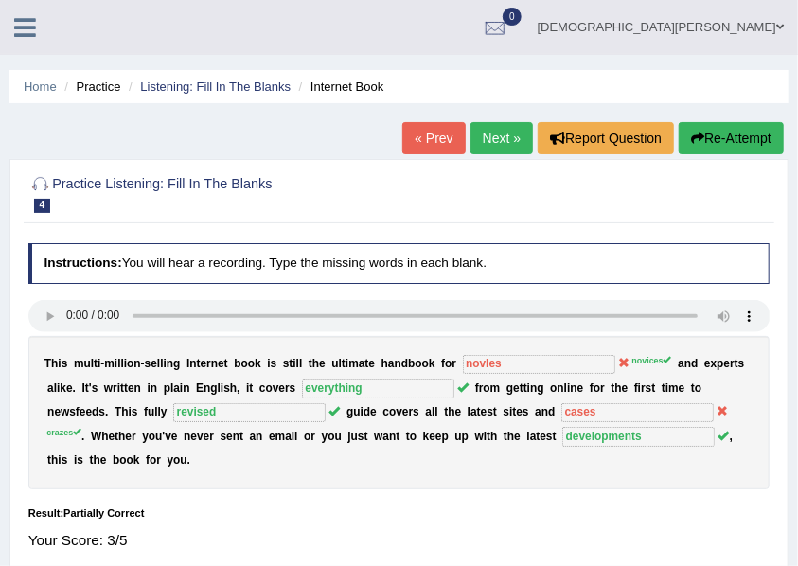
click at [483, 142] on link "Next »" at bounding box center [502, 138] width 63 height 32
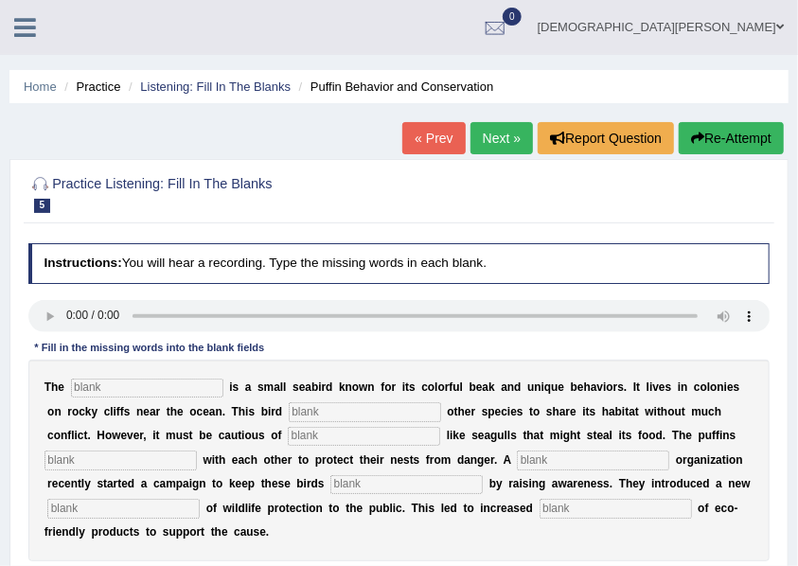
click at [553, 507] on input "text" at bounding box center [616, 508] width 152 height 19
type input "consumption"
click at [129, 494] on div "T h e i s a s m a l l s e a b i r d k n o w n f o r i t s c o l o r f u l b e a…" at bounding box center [399, 461] width 742 height 202
click at [138, 508] on input "text" at bounding box center [123, 508] width 152 height 19
type input "conception"
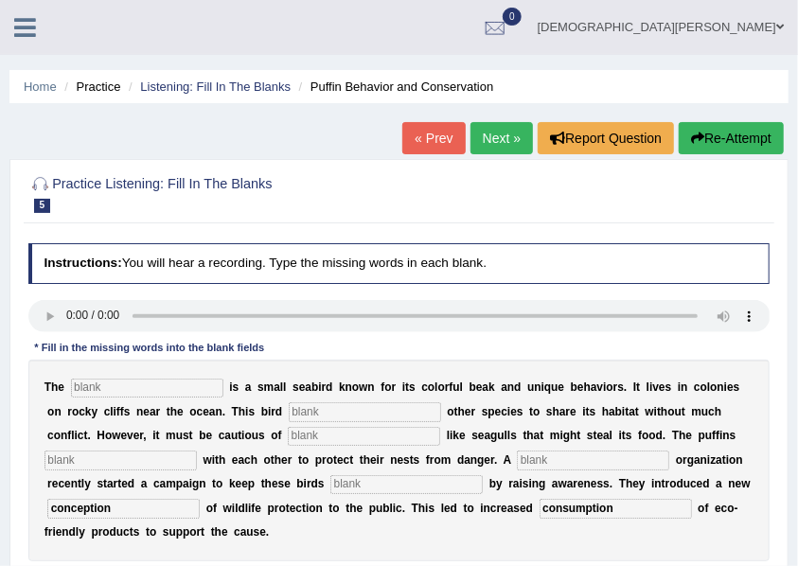
click at [375, 481] on input "text" at bounding box center [407, 484] width 152 height 19
type input "safe"
click at [525, 455] on input "text" at bounding box center [593, 460] width 152 height 19
type input "corporate"
click at [72, 456] on input "text" at bounding box center [121, 460] width 152 height 19
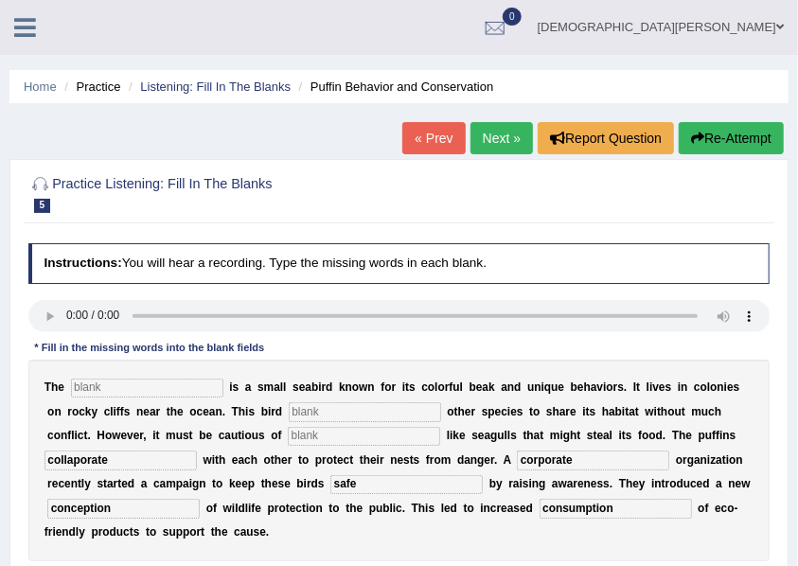
type input "collaporate"
click at [335, 432] on input "text" at bounding box center [364, 436] width 152 height 19
type input "preditors"
click at [320, 412] on input "text" at bounding box center [365, 411] width 152 height 19
type input "allows"
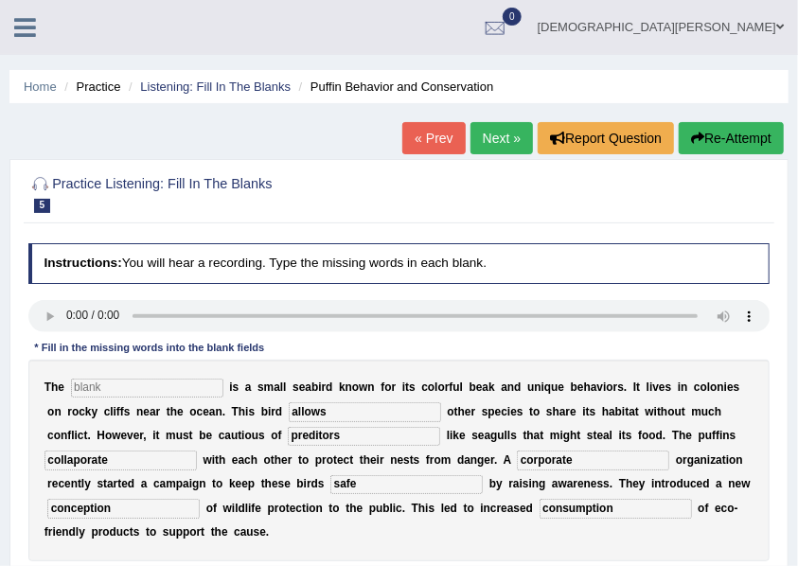
click at [170, 387] on input "text" at bounding box center [147, 388] width 152 height 19
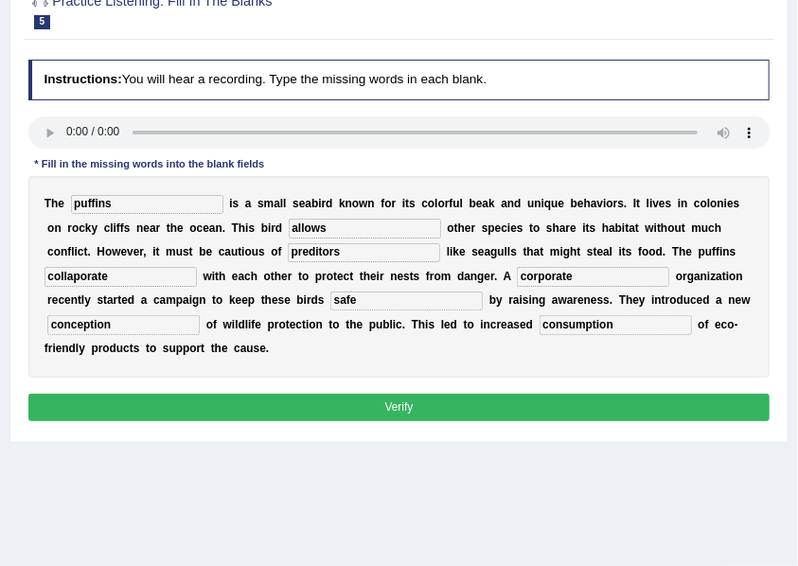
scroll to position [189, 0]
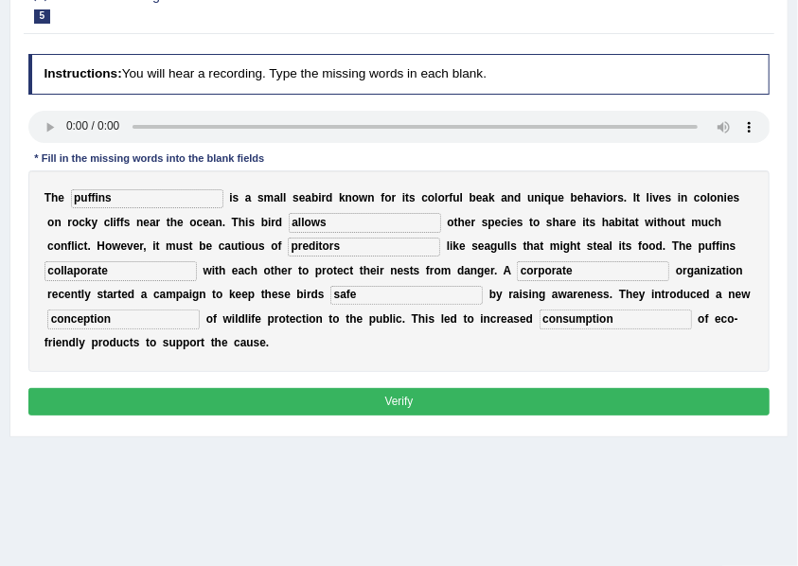
type input "puffins"
click at [324, 409] on button "Verify" at bounding box center [399, 401] width 742 height 27
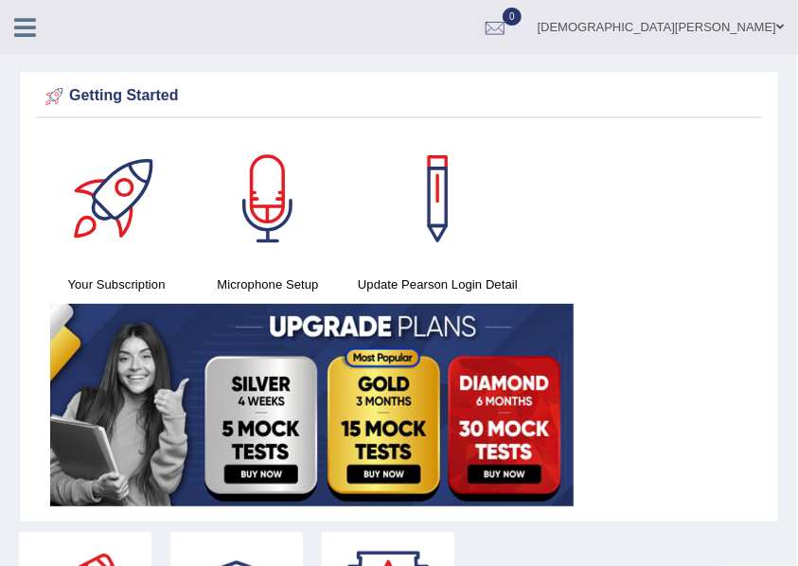
click at [36, 30] on link at bounding box center [25, 25] width 50 height 28
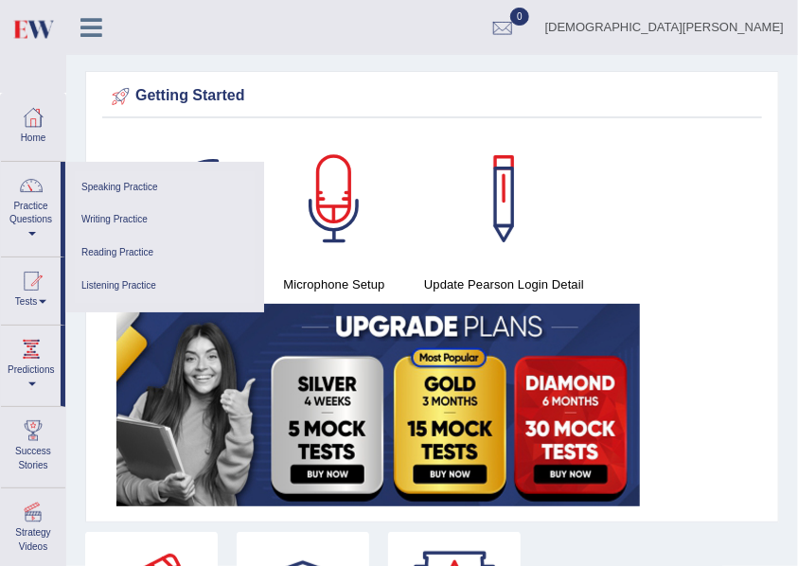
click at [134, 217] on link "Writing Practice" at bounding box center [165, 220] width 180 height 33
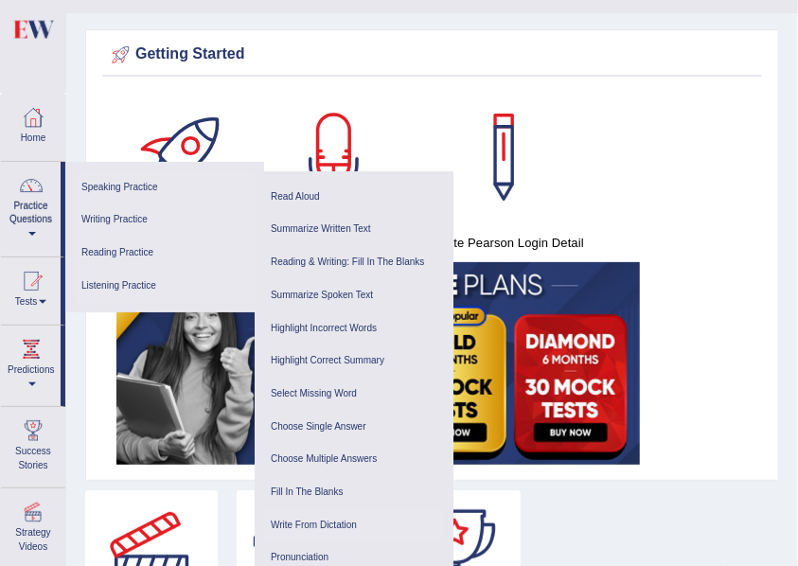
scroll to position [63, 0]
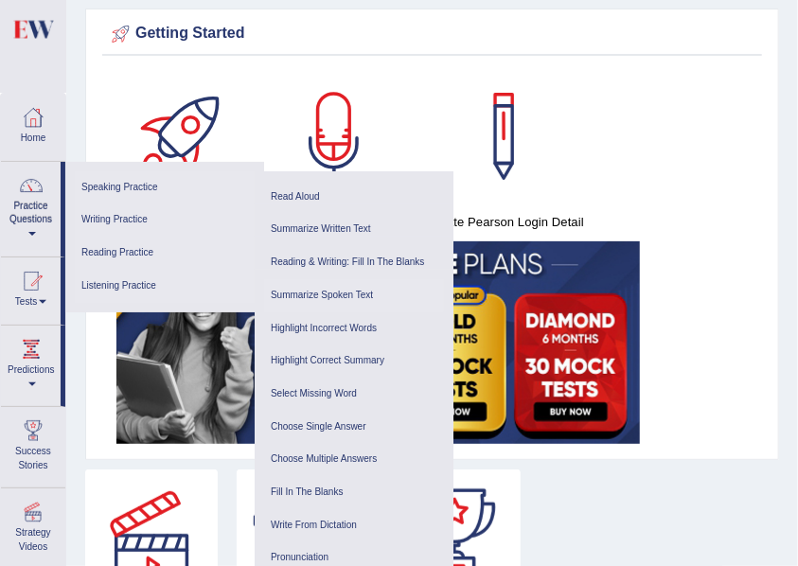
click at [335, 292] on link "Summarize Spoken Text" at bounding box center [354, 295] width 180 height 33
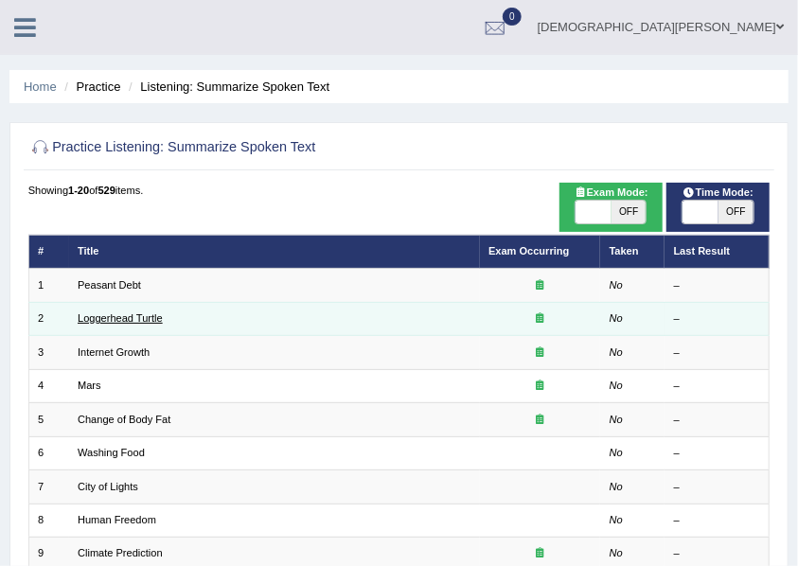
click at [104, 319] on link "Loggerhead Turtle" at bounding box center [120, 318] width 85 height 11
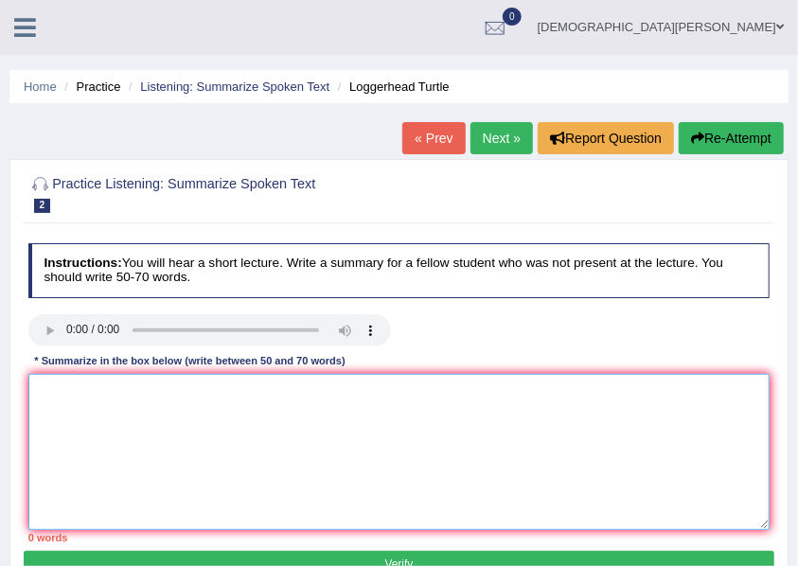
click at [48, 402] on textarea at bounding box center [399, 452] width 742 height 156
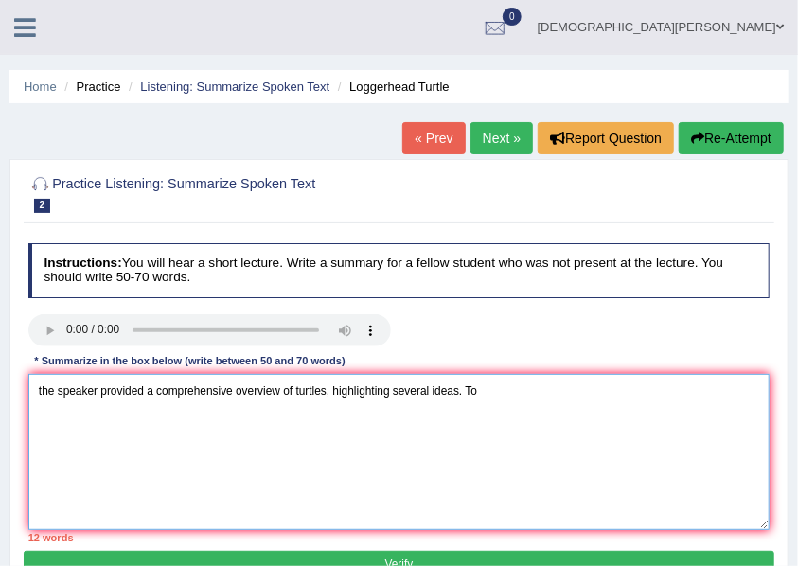
click at [40, 394] on textarea "the speaker provided a comprehensive overview of turtles, highlighting several …" at bounding box center [399, 452] width 742 height 156
click at [484, 385] on textarea "The speaker provided a comprehensive overview of turtles, highlighting several …" at bounding box center [399, 452] width 742 height 156
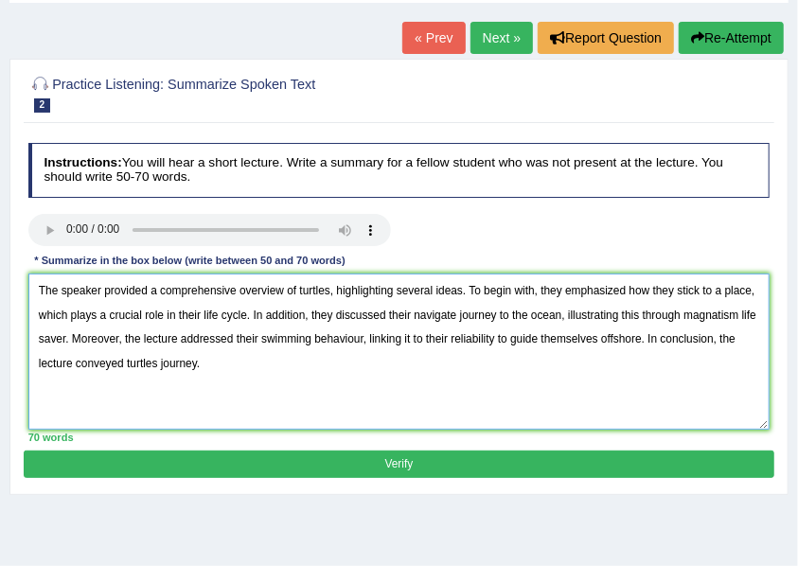
scroll to position [189, 0]
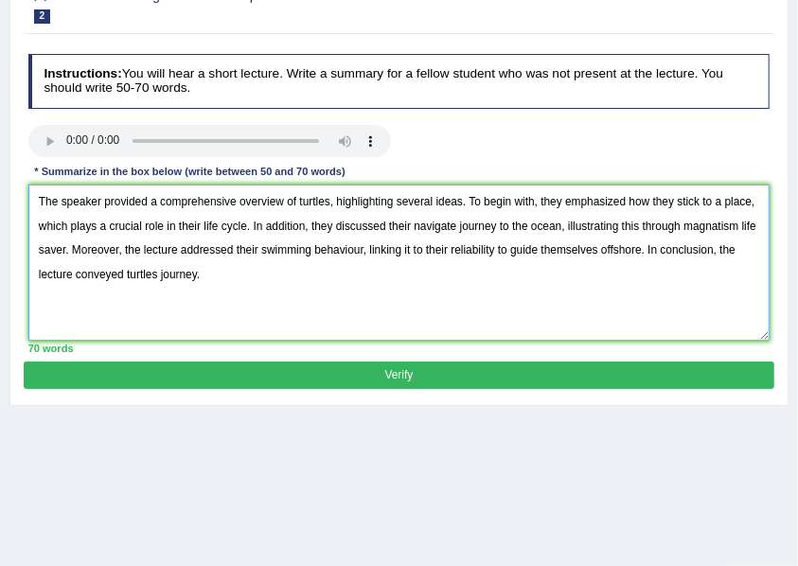
type textarea "The speaker provided a comprehensive overview of turtles, highlighting several …"
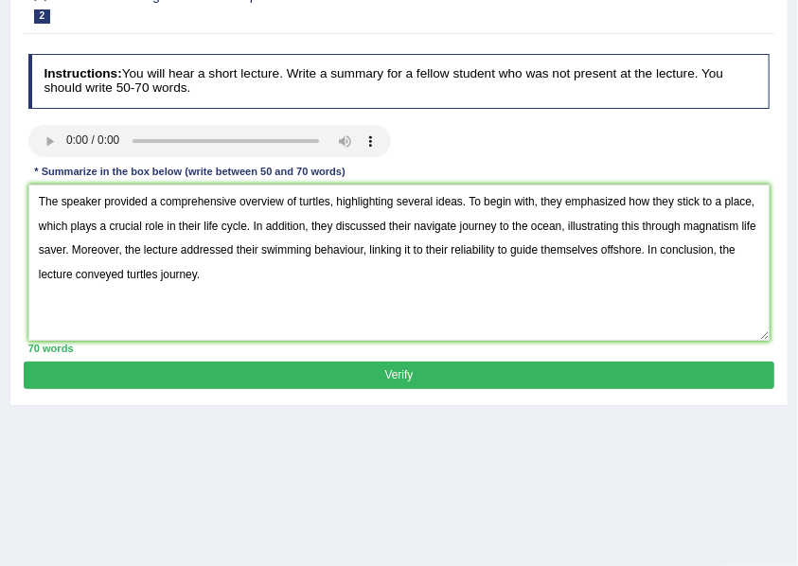
click at [361, 371] on button "Verify" at bounding box center [399, 375] width 750 height 27
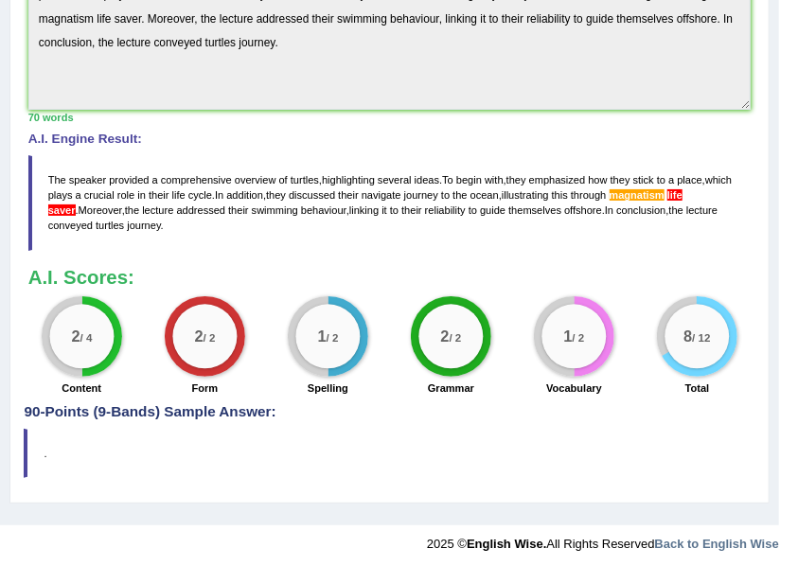
scroll to position [631, 0]
